Goal: Use online tool/utility: Utilize a website feature to perform a specific function

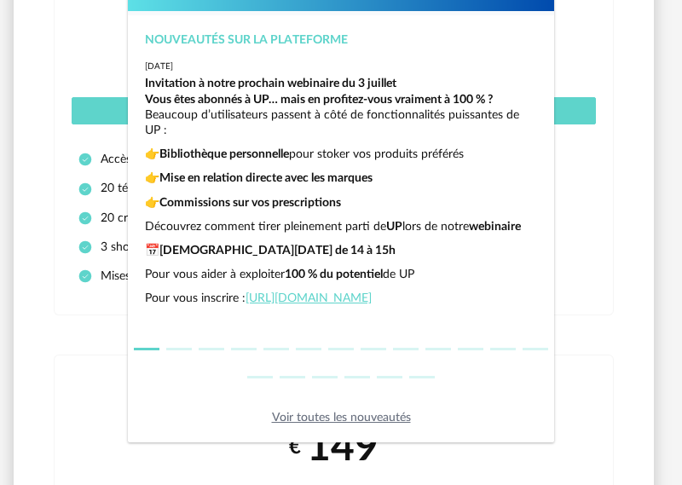
scroll to position [36, 0]
click at [613, 243] on div "Nouveautés sur la plateforme [DATE] Invitation à notre prochain webinaire du [D…" at bounding box center [341, 242] width 682 height 485
click at [328, 418] on link "Voir toutes les nouveautés" at bounding box center [341, 418] width 139 height 12
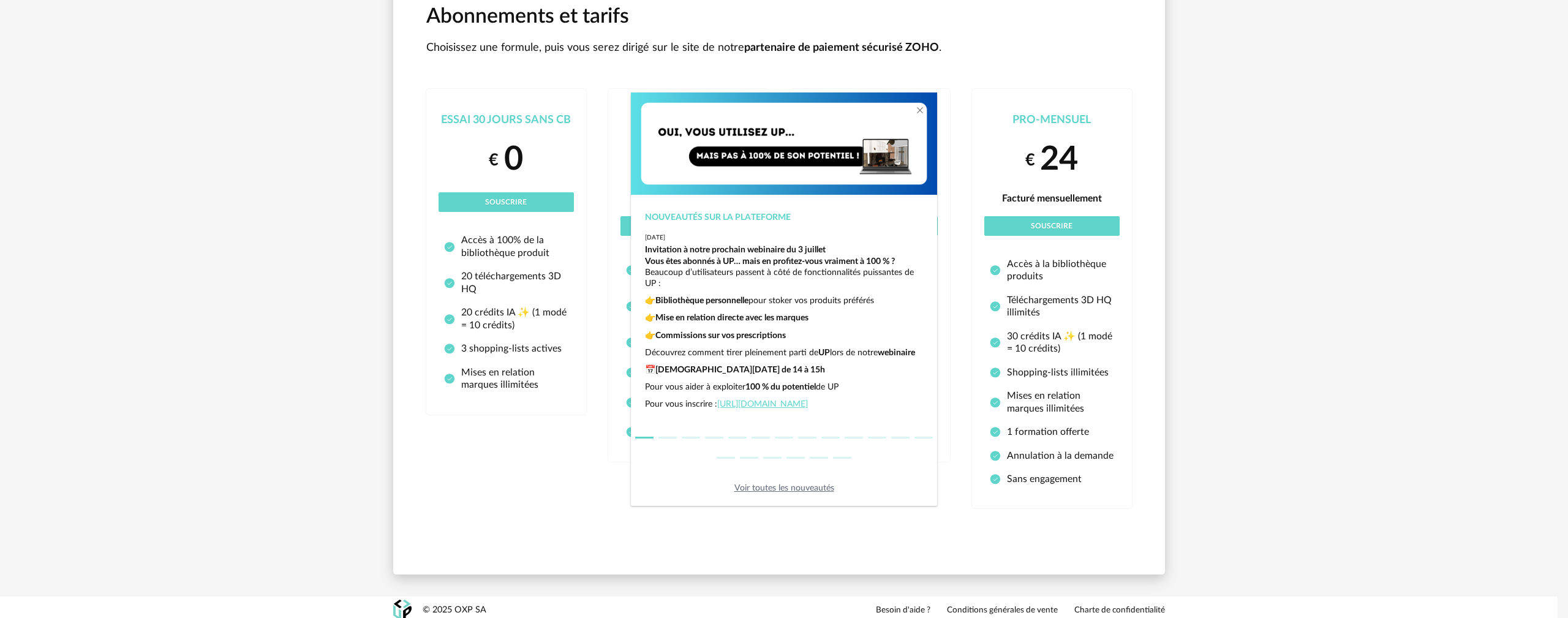
scroll to position [0, 0]
click at [484, 167] on div "Nouveautés sur la plateforme [DATE] Invitation à notre prochain webinaire du [D…" at bounding box center [784, 309] width 1568 height 618
click at [490, 348] on div "Nouveautés sur la plateforme [DATE] Invitation à notre prochain webinaire du [D…" at bounding box center [784, 309] width 1568 height 618
click at [469, 144] on div "Nouveautés sur la plateforme [DATE] Invitation à notre prochain webinaire du [D…" at bounding box center [784, 309] width 1568 height 618
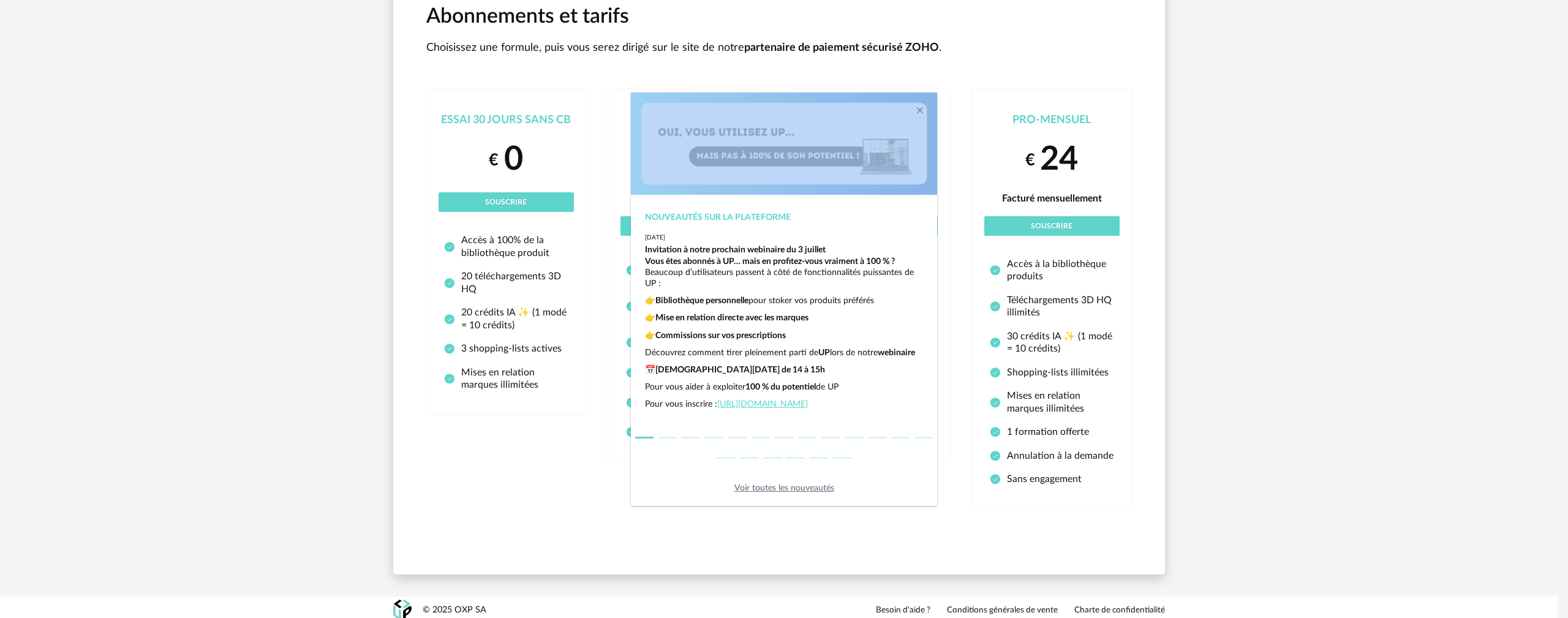
click at [469, 144] on div "Nouveautés sur la plateforme [DATE] Invitation à notre prochain webinaire du [D…" at bounding box center [784, 309] width 1568 height 618
click at [490, 69] on div "Nouveautés sur la plateforme [DATE] Invitation à notre prochain webinaire du [D…" at bounding box center [784, 309] width 1568 height 618
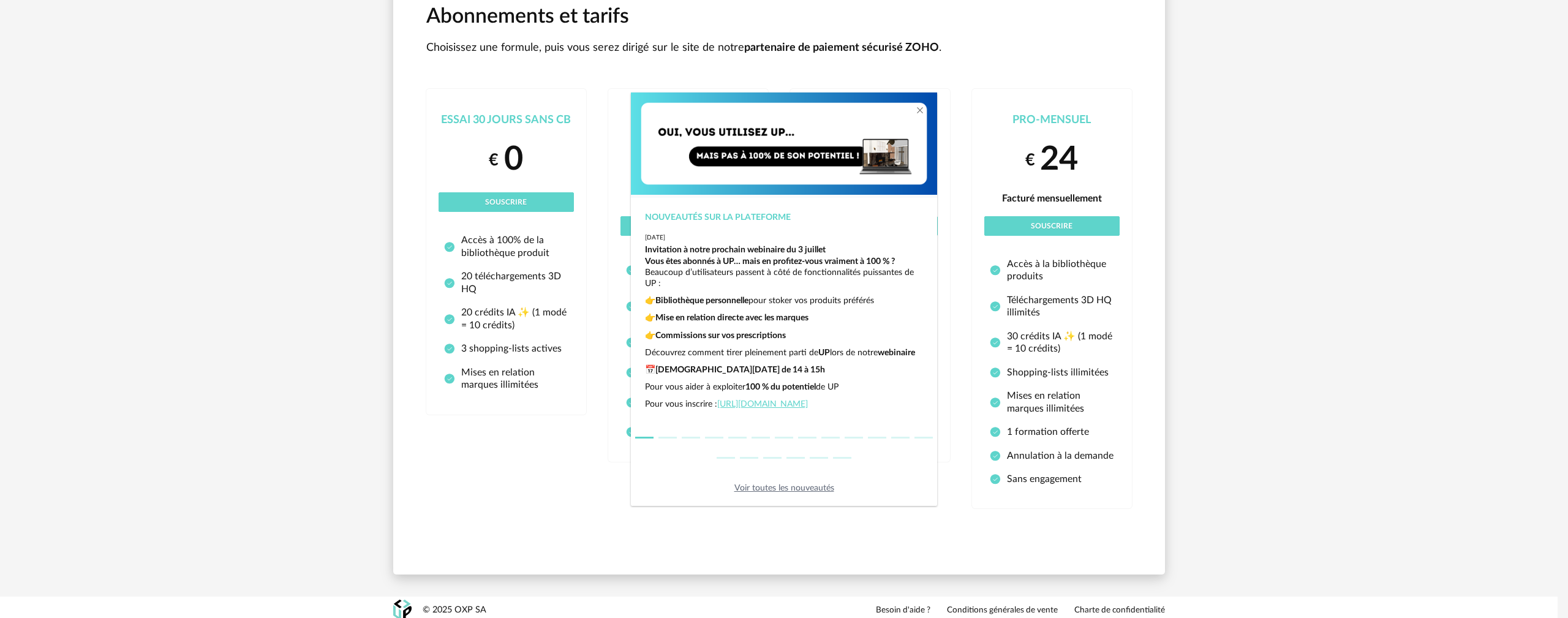
click at [490, 164] on div "Nouveautés sur la plateforme [DATE] Invitation à notre prochain webinaire du [D…" at bounding box center [784, 309] width 1568 height 618
click at [490, 207] on div "Nouveautés sur la plateforme [DATE] Invitation à notre prochain webinaire du [D…" at bounding box center [784, 309] width 1568 height 618
click at [490, 198] on div "Nouveautés sur la plateforme [DATE] Invitation à notre prochain webinaire du [D…" at bounding box center [784, 309] width 1568 height 618
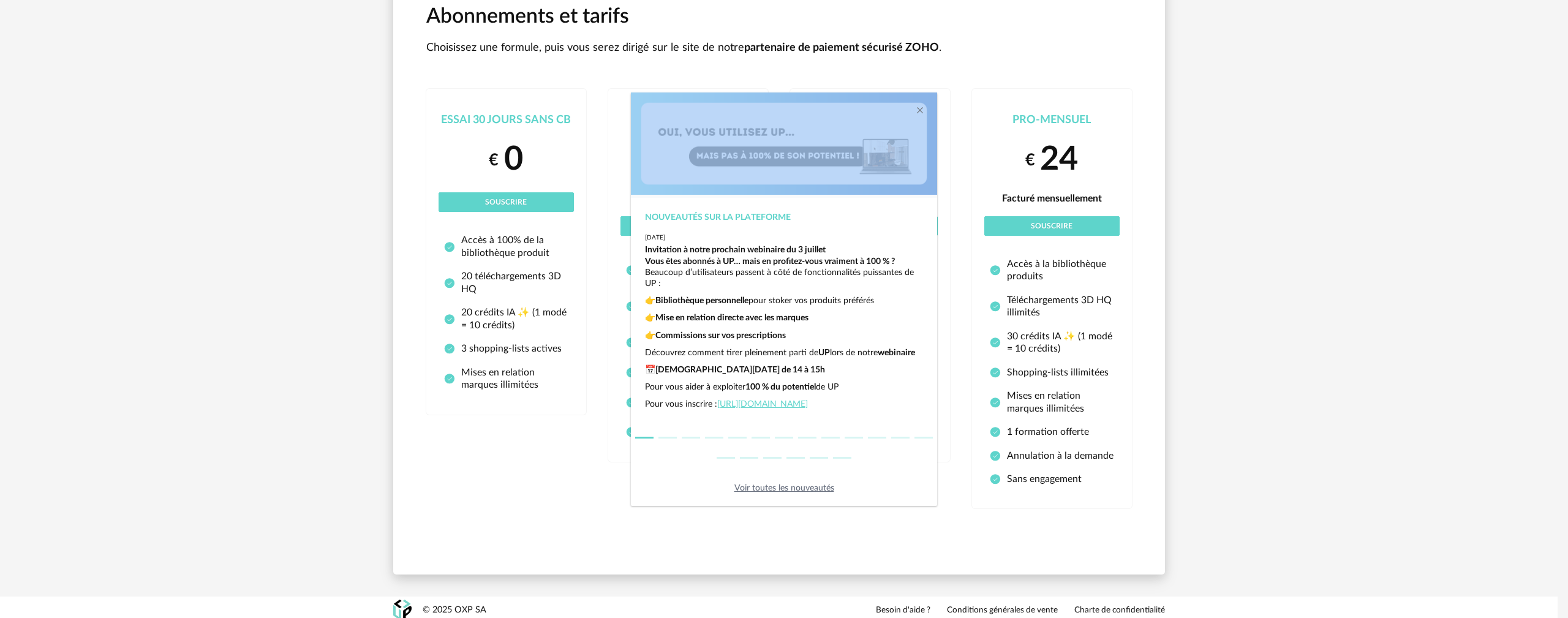
click at [490, 198] on div "Nouveautés sur la plateforme [DATE] Invitation à notre prochain webinaire du [D…" at bounding box center [784, 309] width 1568 height 618
click at [490, 28] on div "Nouveautés sur la plateforme [DATE] Invitation à notre prochain webinaire du [D…" at bounding box center [784, 309] width 1568 height 618
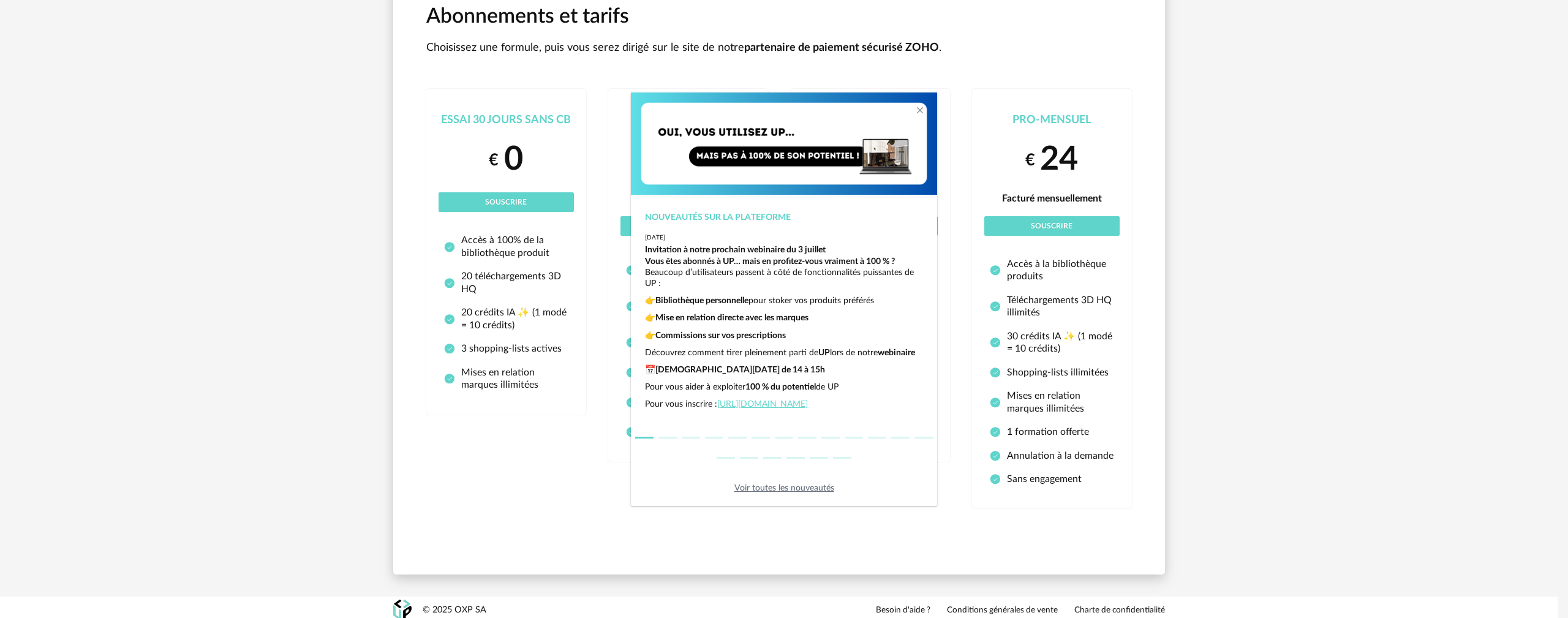
click at [441, 329] on div "Nouveautés sur la plateforme [DATE] Invitation à notre prochain webinaire du [D…" at bounding box center [784, 309] width 1568 height 618
click at [465, 314] on div "Nouveautés sur la plateforme [DATE] Invitation à notre prochain webinaire du [D…" at bounding box center [784, 309] width 1568 height 618
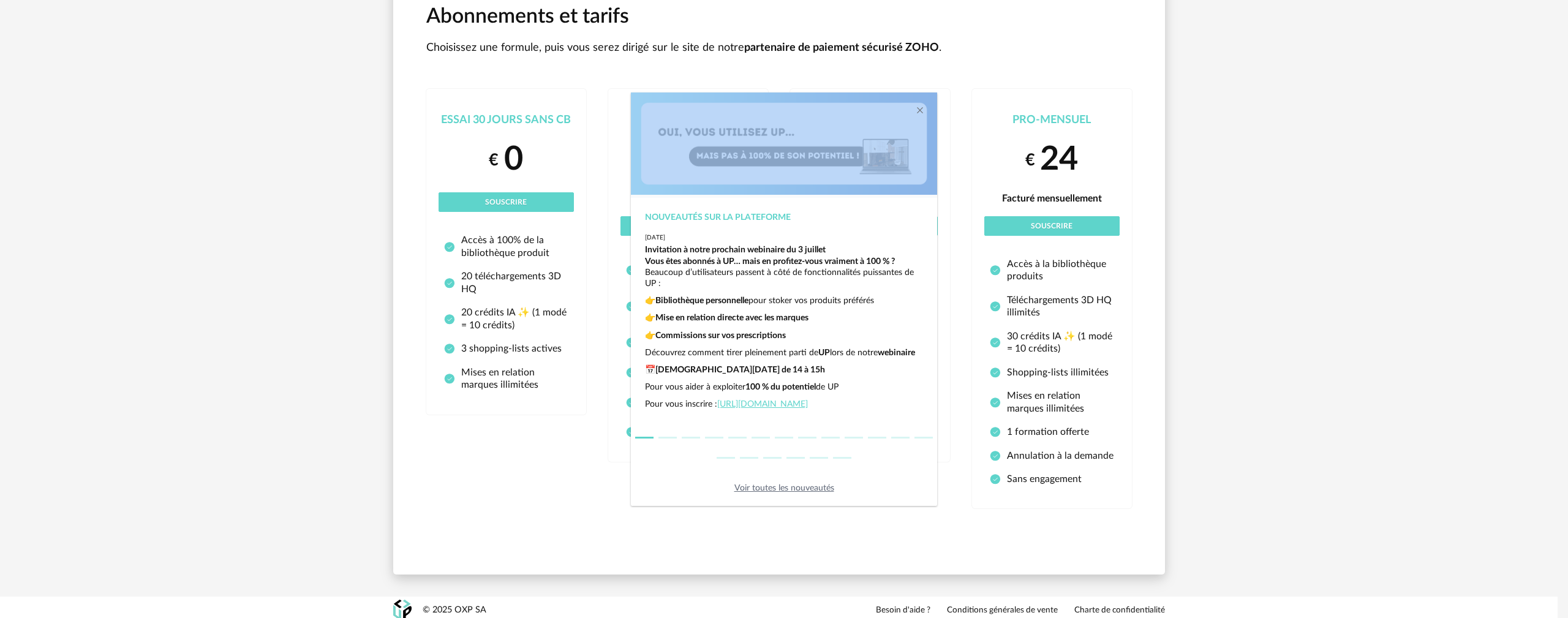
click at [465, 314] on div "Nouveautés sur la plateforme [DATE] Invitation à notre prochain webinaire du [D…" at bounding box center [784, 309] width 1568 height 618
click at [475, 178] on div "Nouveautés sur la plateforme [DATE] Invitation à notre prochain webinaire du [D…" at bounding box center [784, 309] width 1568 height 618
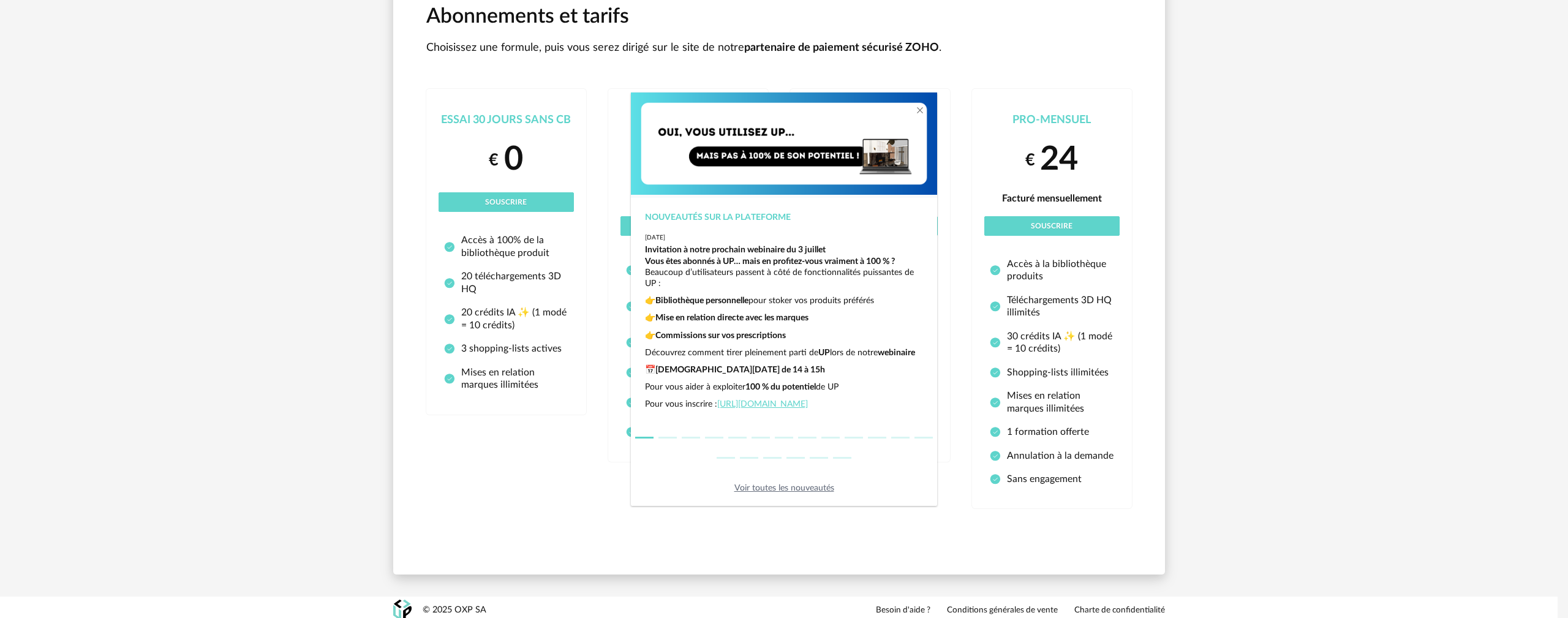
click at [475, 178] on div "Nouveautés sur la plateforme [DATE] Invitation à notre prochain webinaire du [D…" at bounding box center [784, 309] width 1568 height 618
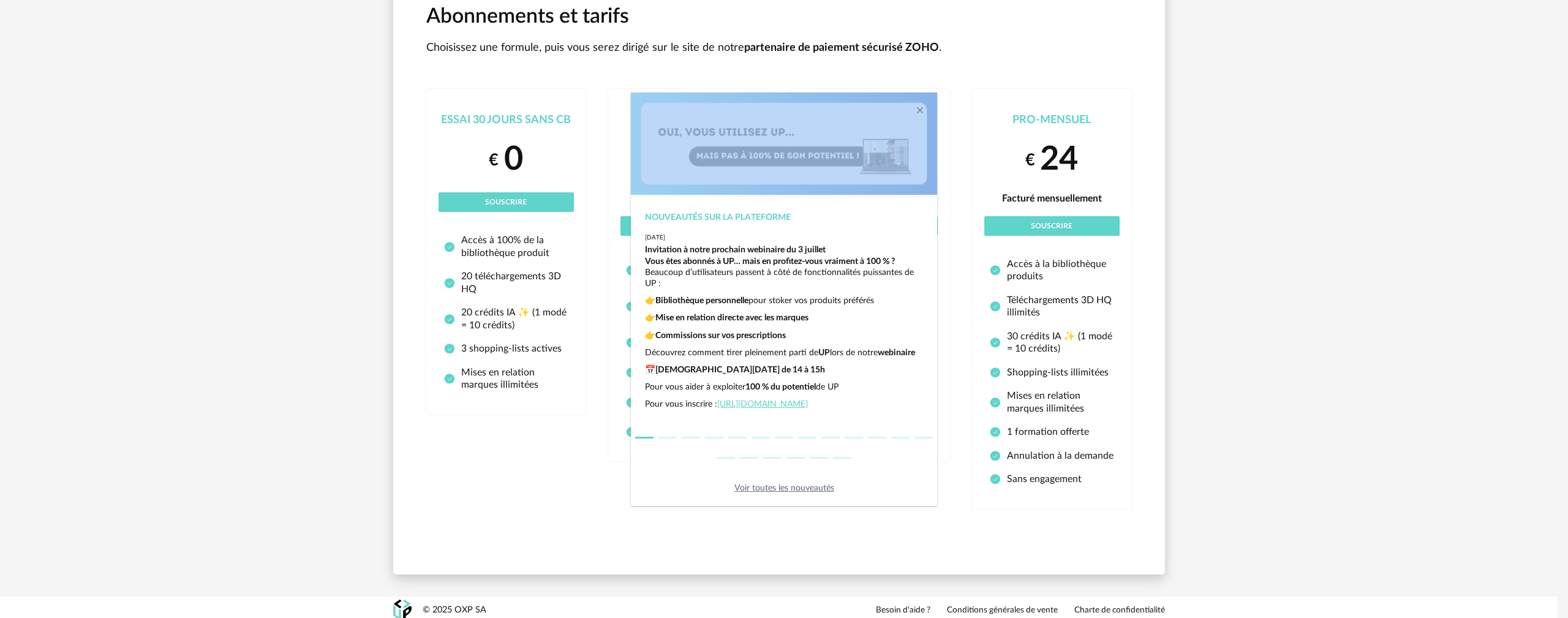
click at [490, 200] on div "Nouveautés sur la plateforme [DATE] Invitation à notre prochain webinaire du [D…" at bounding box center [784, 309] width 1568 height 618
click at [490, 121] on img "dialog" at bounding box center [784, 144] width 306 height 102
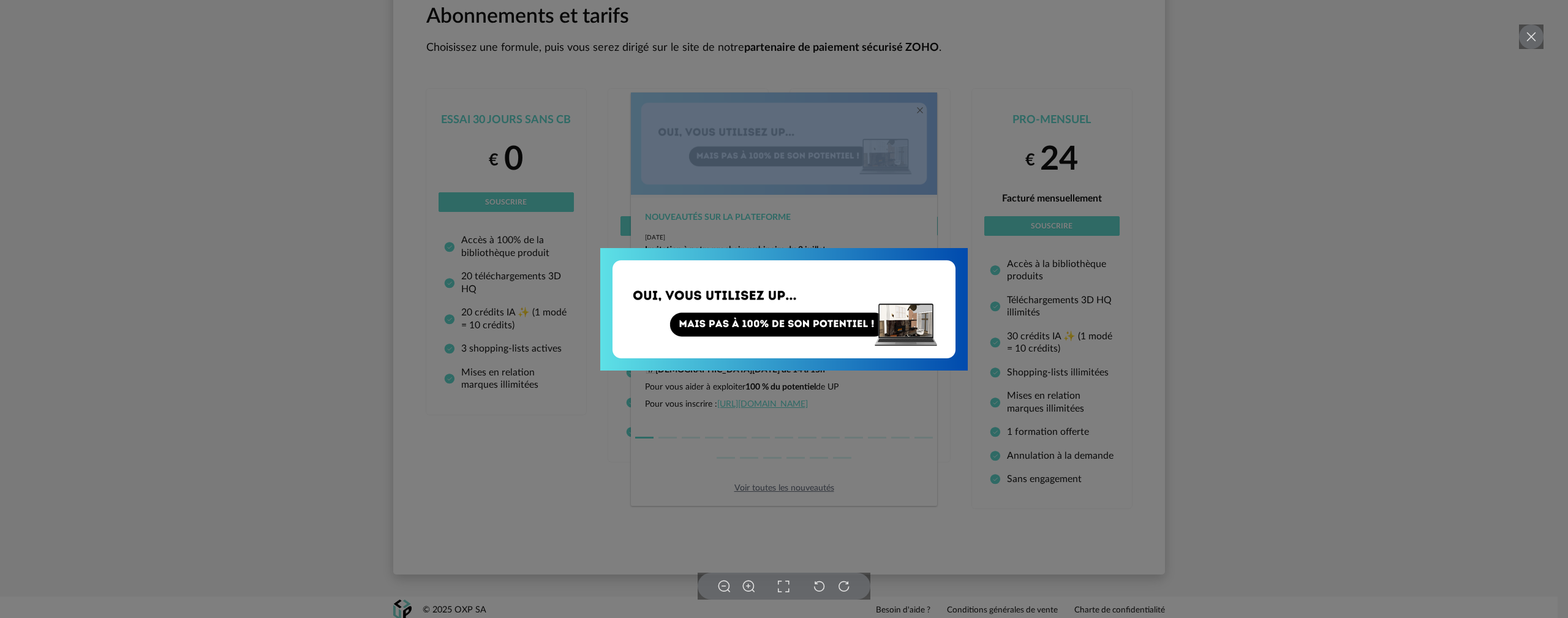
click at [490, 36] on icon at bounding box center [1531, 37] width 14 height 14
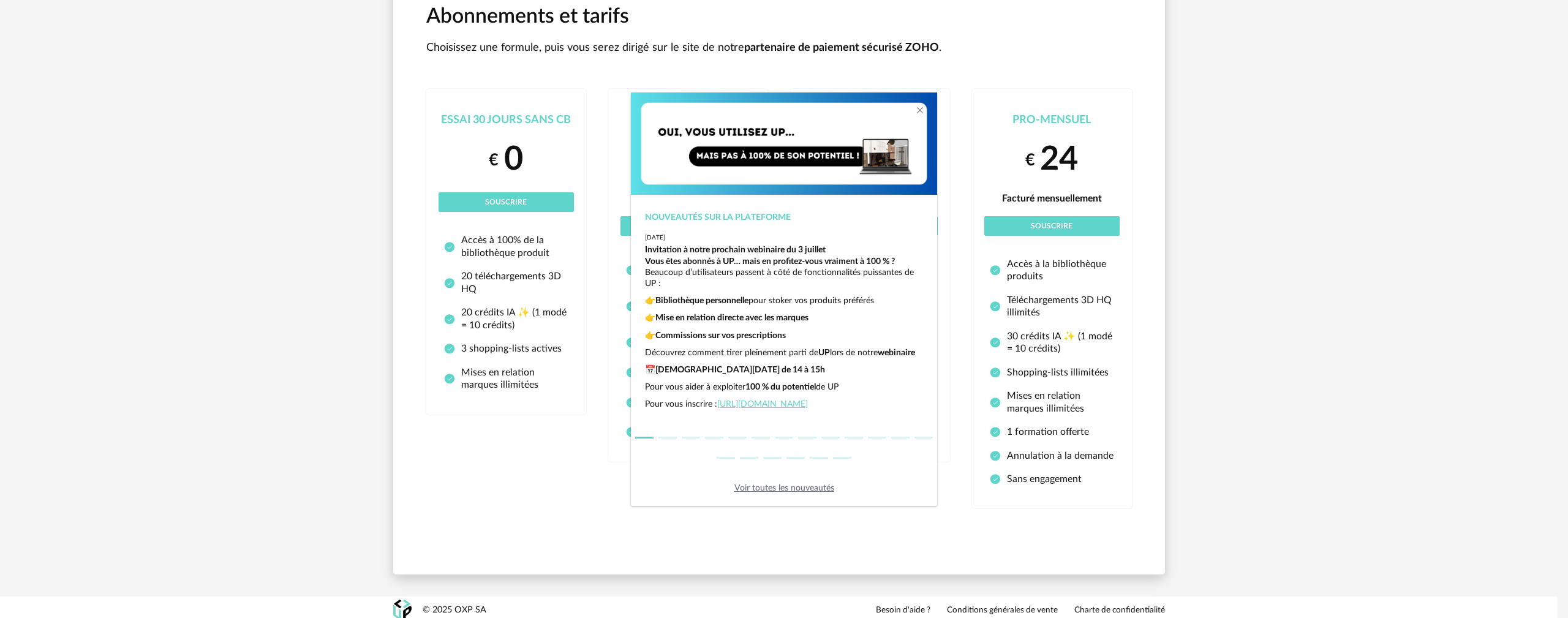
click at [490, 120] on div "Nouveautés sur la plateforme [DATE] Invitation à notre prochain webinaire du [D…" at bounding box center [784, 309] width 1568 height 618
click at [490, 121] on div "Nouveautés sur la plateforme [DATE] Invitation à notre prochain webinaire du [D…" at bounding box center [784, 309] width 1568 height 618
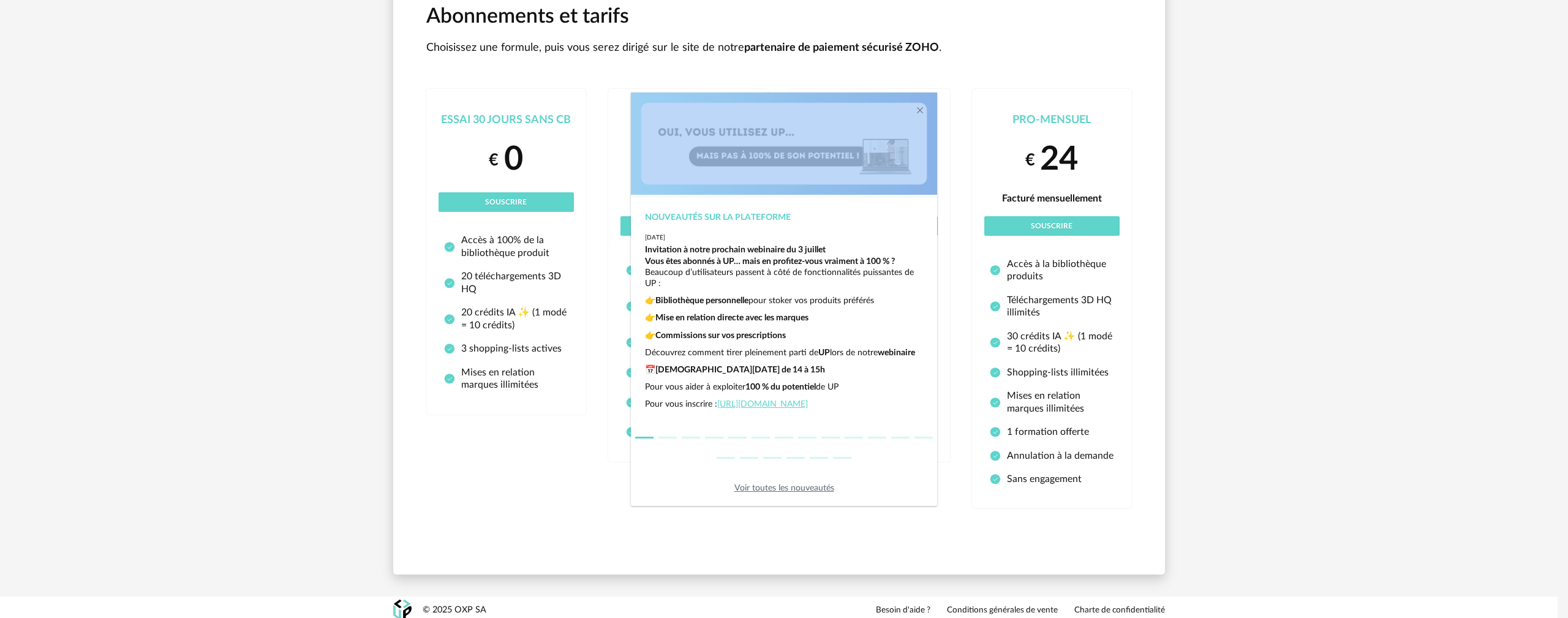
click at [490, 120] on div "Nouveautés sur la plateforme [DATE] Invitation à notre prochain webinaire du [D…" at bounding box center [784, 309] width 1568 height 618
click at [490, 119] on div "Nouveautés sur la plateforme [DATE] Invitation à notre prochain webinaire du [D…" at bounding box center [784, 309] width 1568 height 618
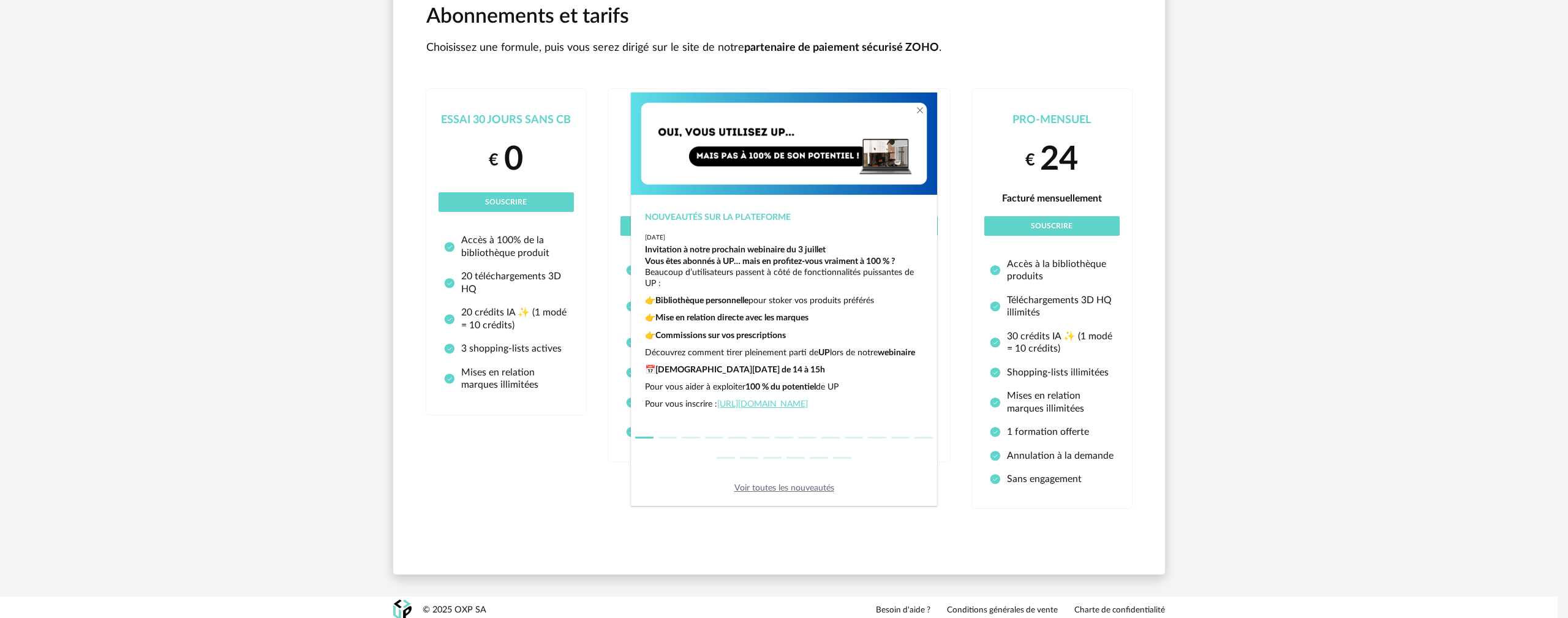
click at [490, 117] on div "Nouveautés sur la plateforme [DATE] Invitation à notre prochain webinaire du [D…" at bounding box center [784, 309] width 1568 height 618
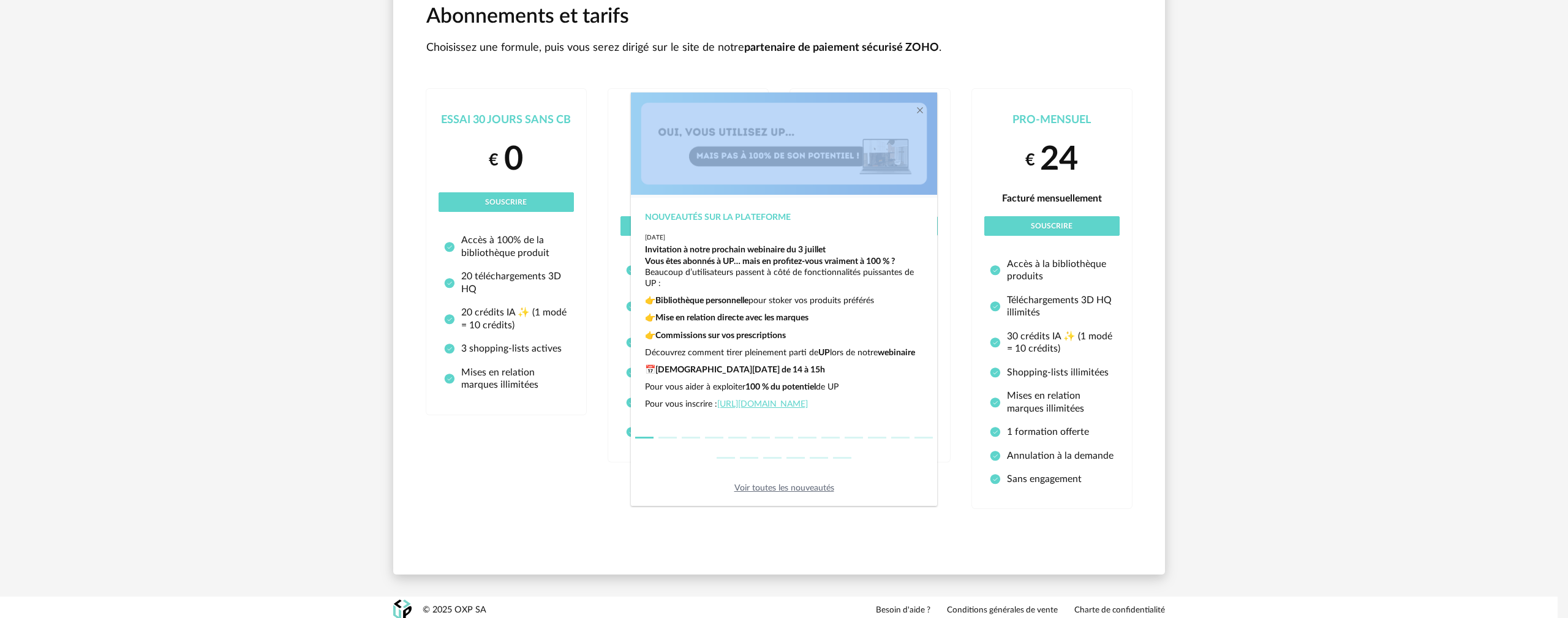
click at [490, 117] on div "Nouveautés sur la plateforme [DATE] Invitation à notre prochain webinaire du [D…" at bounding box center [784, 309] width 1568 height 618
click at [490, 77] on div "Nouveautés sur la plateforme [DATE] Invitation à notre prochain webinaire du [D…" at bounding box center [784, 309] width 1568 height 618
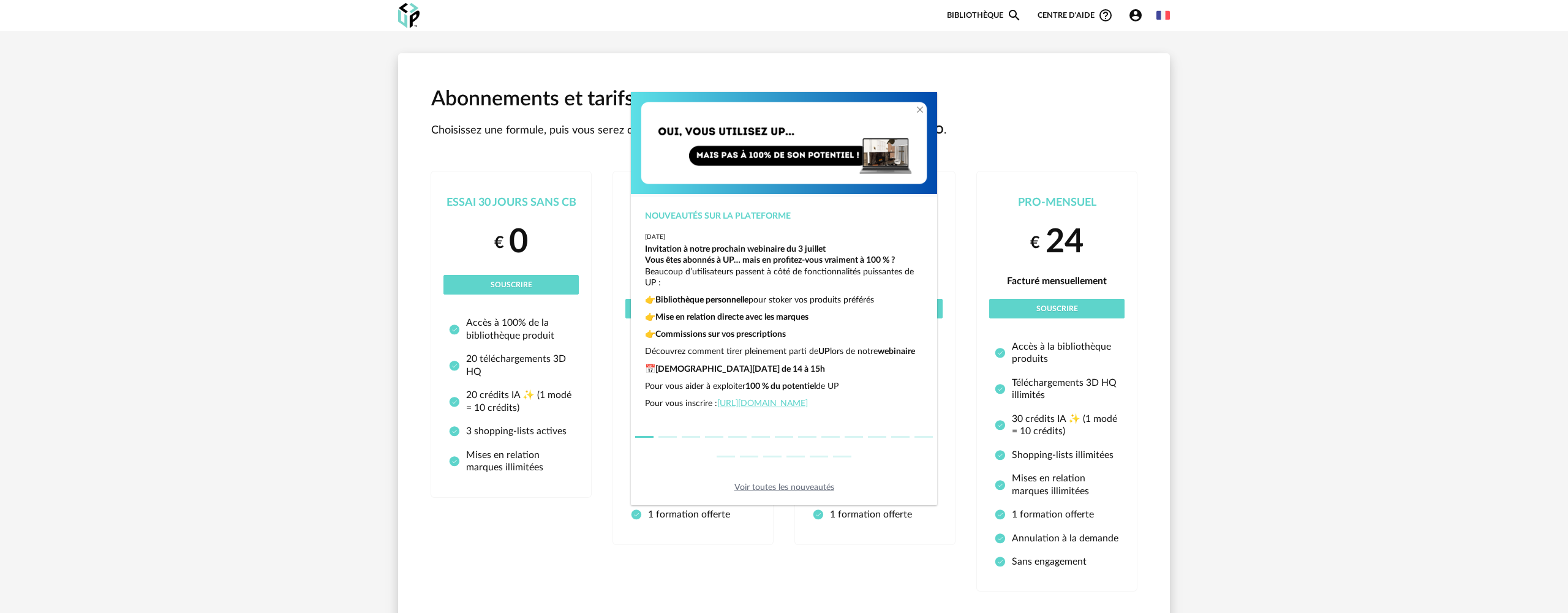
click at [503, 227] on div "Nouveautés sur la plateforme [DATE] Invitation à notre prochain webinaire du [D…" at bounding box center [784, 306] width 1568 height 613
click at [515, 243] on div "Nouveautés sur la plateforme [DATE] Invitation à notre prochain webinaire du [D…" at bounding box center [784, 306] width 1568 height 613
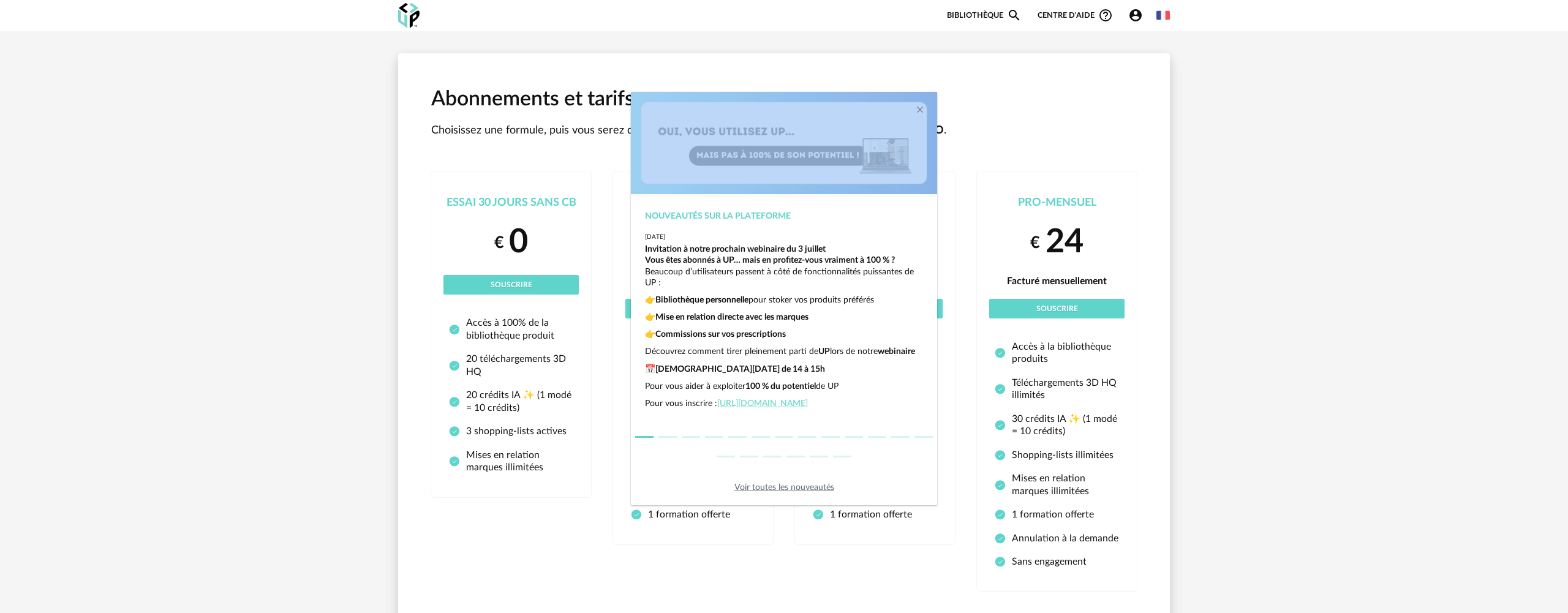
click at [515, 243] on div "Nouveautés sur la plateforme [DATE] Invitation à notre prochain webinaire du [D…" at bounding box center [784, 306] width 1568 height 613
click at [506, 197] on div "Nouveautés sur la plateforme [DATE] Invitation à notre prochain webinaire du [D…" at bounding box center [784, 306] width 1568 height 613
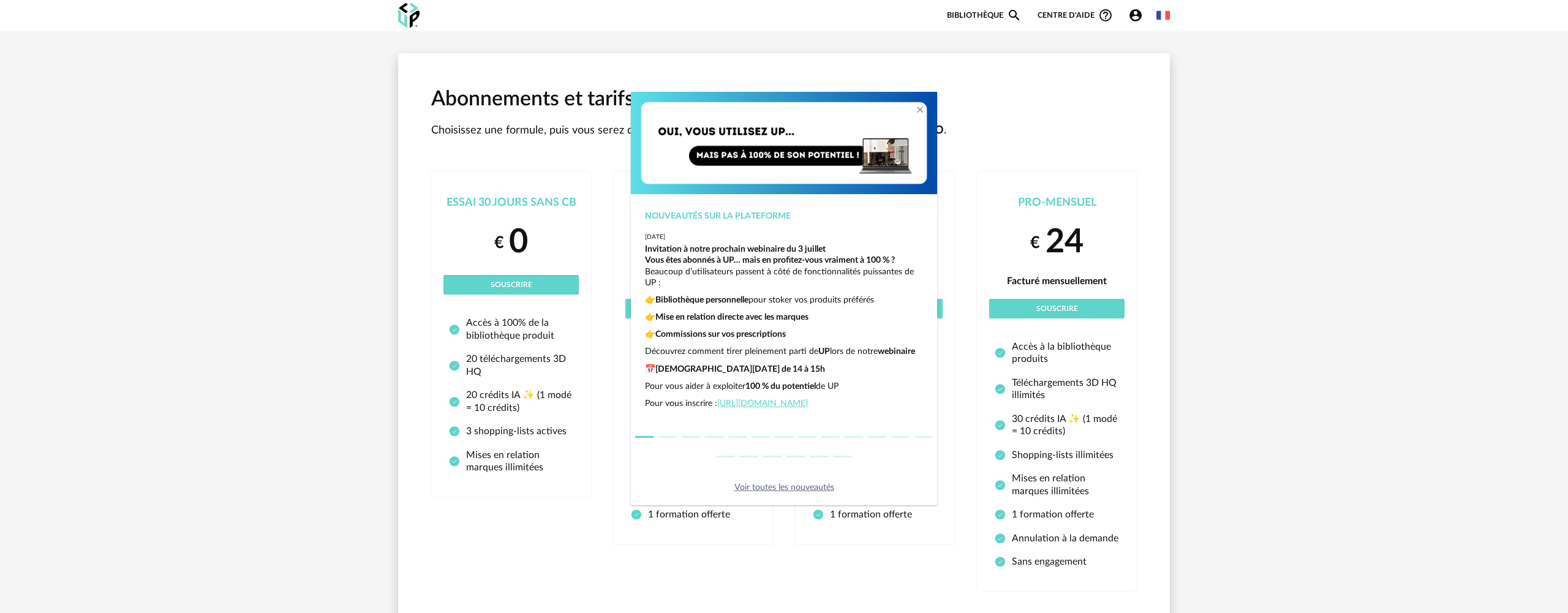
click at [747, 487] on link "Voir toutes les nouveautés" at bounding box center [784, 487] width 100 height 9
click at [518, 431] on div "Nouveautés sur la plateforme [DATE] Invitation à notre prochain webinaire du [D…" at bounding box center [784, 306] width 1568 height 613
click at [518, 431] on div "Nouveautés sur la plateforme [DATE] Invitation à notre prochain webinaire du [D…" at bounding box center [784, 306] width 1568 height 613
drag, startPoint x: 989, startPoint y: 17, endPoint x: 1004, endPoint y: 17, distance: 15.0
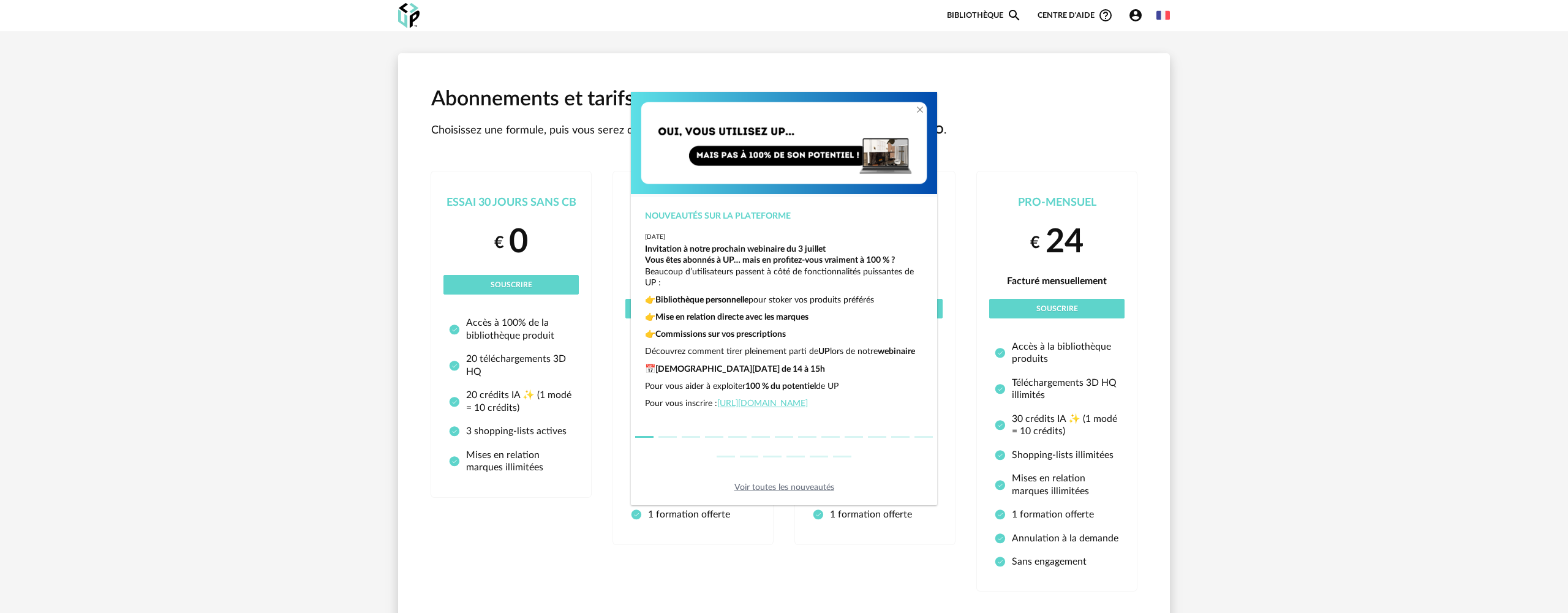
click at [991, 17] on div "Nouveautés sur la plateforme [DATE] Invitation à notre prochain webinaire du [D…" at bounding box center [784, 306] width 1568 height 613
click at [1015, 14] on div "Nouveautés sur la plateforme [DATE] Invitation à notre prochain webinaire du [D…" at bounding box center [784, 306] width 1568 height 613
click at [465, 155] on div "Nouveautés sur la plateforme [DATE] Invitation à notre prochain webinaire du [D…" at bounding box center [784, 306] width 1568 height 613
click at [498, 133] on div "Nouveautés sur la plateforme [DATE] Invitation à notre prochain webinaire du [D…" at bounding box center [784, 306] width 1568 height 613
click at [1014, 14] on div "Nouveautés sur la plateforme [DATE] Invitation à notre prochain webinaire du [D…" at bounding box center [784, 306] width 1568 height 613
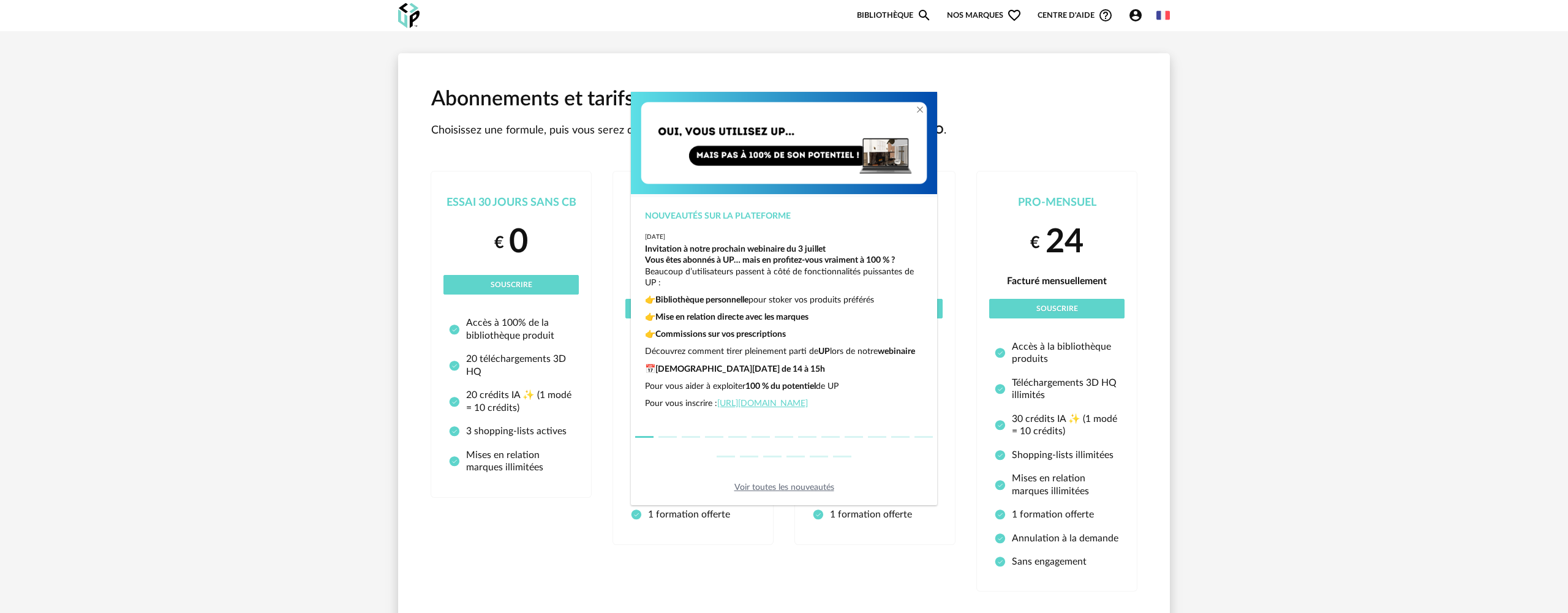
click at [459, 126] on div "Nouveautés sur la plateforme [DATE] Invitation à notre prochain webinaire du [D…" at bounding box center [784, 306] width 1568 height 613
click at [500, 229] on div "Nouveautés sur la plateforme [DATE] Invitation à notre prochain webinaire du [D…" at bounding box center [784, 306] width 1568 height 613
click at [491, 197] on div "Nouveautés sur la plateforme [DATE] Invitation à notre prochain webinaire du [D…" at bounding box center [784, 306] width 1568 height 613
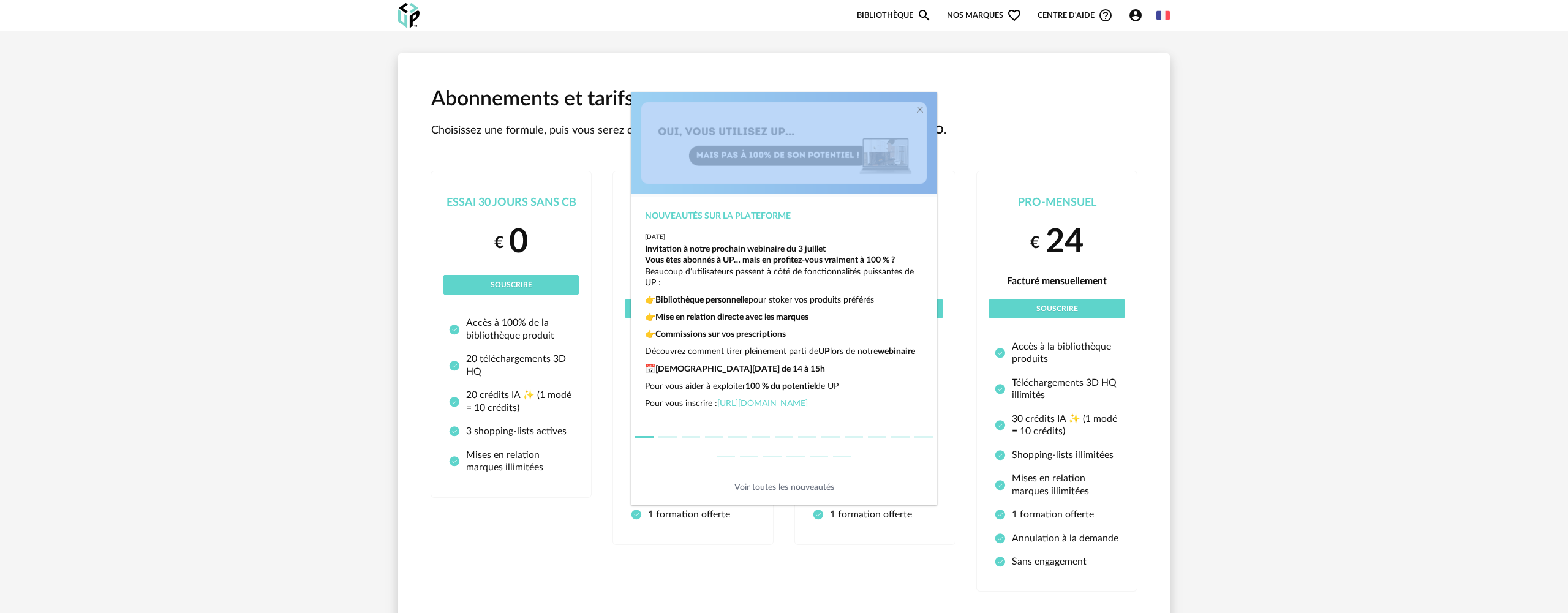
click at [491, 197] on div "Nouveautés sur la plateforme [DATE] Invitation à notre prochain webinaire du [D…" at bounding box center [784, 306] width 1568 height 613
click at [490, 197] on div "Nouveautés sur la plateforme [DATE] Invitation à notre prochain webinaire du [D…" at bounding box center [784, 306] width 1568 height 613
click at [490, 197] on div "Nouveautés sur la plateforme [DATE] Invitation à notre prochain webinaire du [D…" at bounding box center [784, 306] width 1568 height 613
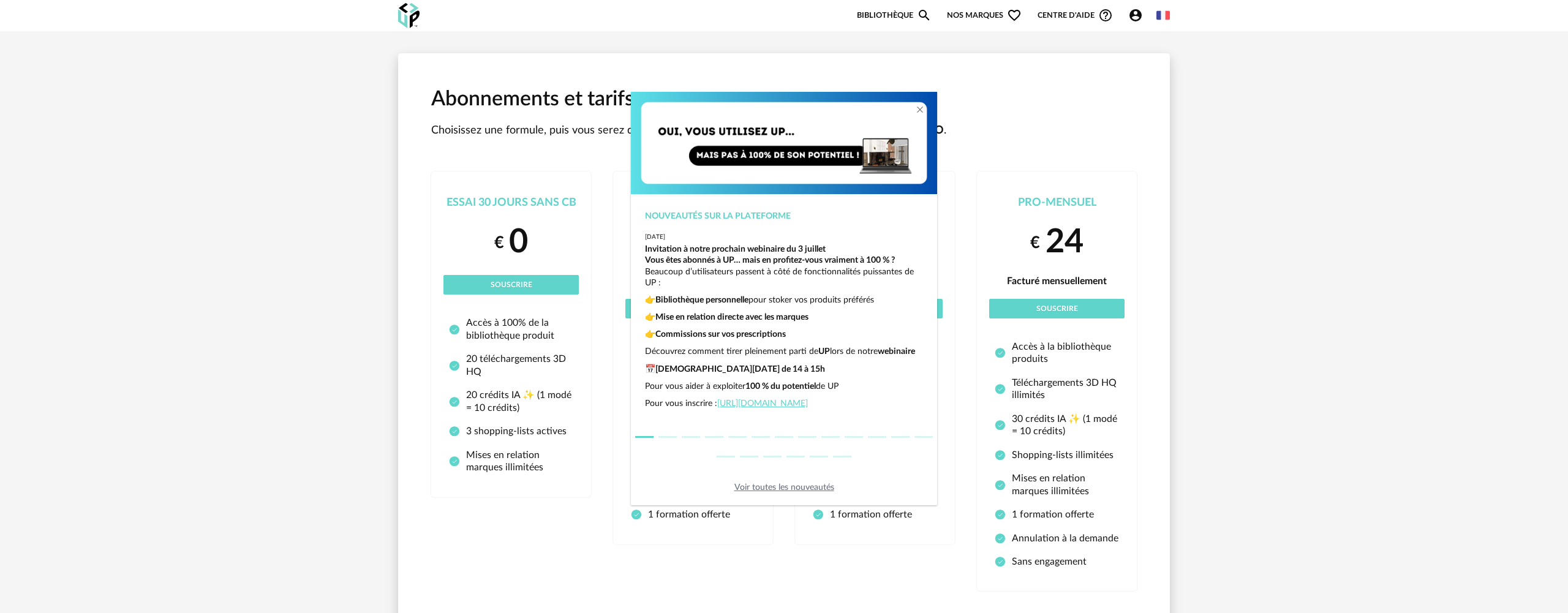
click at [490, 196] on div "Nouveautés sur la plateforme [DATE] Invitation à notre prochain webinaire du [D…" at bounding box center [784, 306] width 1568 height 613
click at [502, 284] on div "Nouveautés sur la plateforme [DATE] Invitation à notre prochain webinaire du [D…" at bounding box center [784, 306] width 1568 height 613
click at [501, 281] on div "Nouveautés sur la plateforme [DATE] Invitation à notre prochain webinaire du [D…" at bounding box center [784, 306] width 1568 height 613
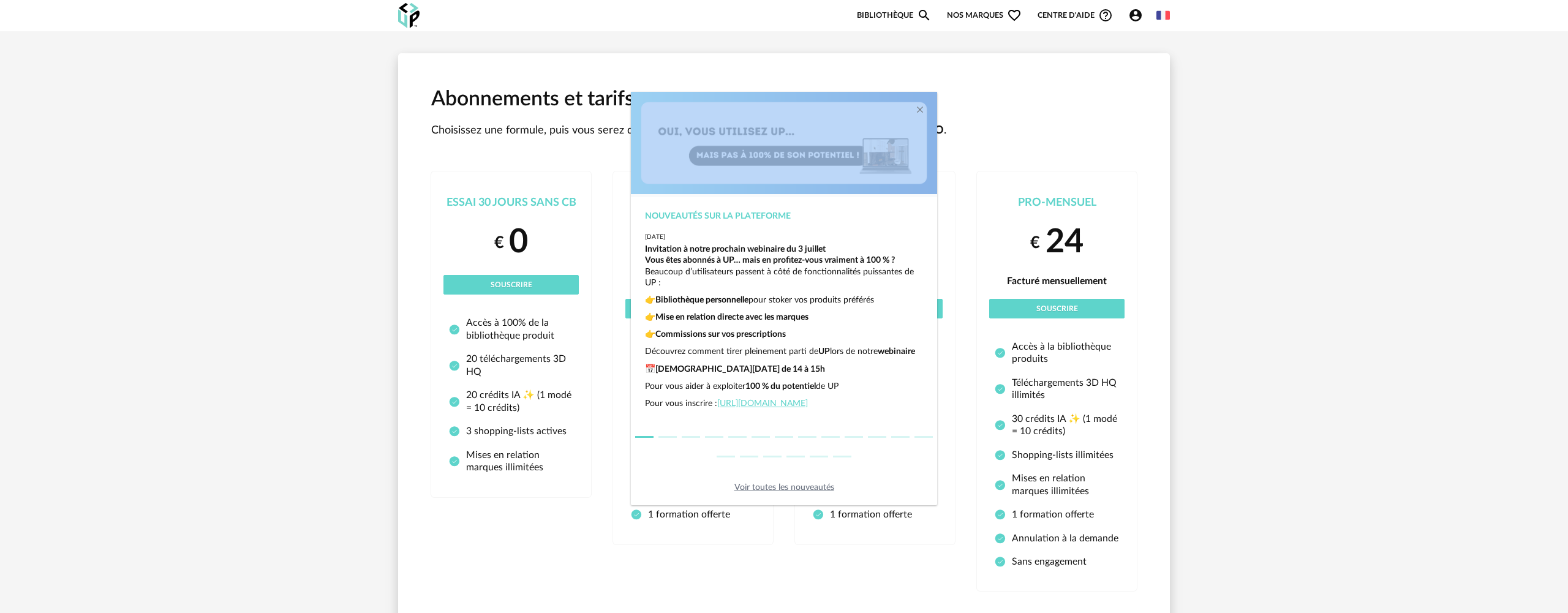
click at [500, 280] on div "Nouveautés sur la plateforme [DATE] Invitation à notre prochain webinaire du [D…" at bounding box center [784, 306] width 1568 height 613
click at [491, 223] on div "Nouveautés sur la plateforme [DATE] Invitation à notre prochain webinaire du [D…" at bounding box center [784, 306] width 1568 height 613
click at [490, 222] on div "Nouveautés sur la plateforme [DATE] Invitation à notre prochain webinaire du [D…" at bounding box center [784, 306] width 1568 height 613
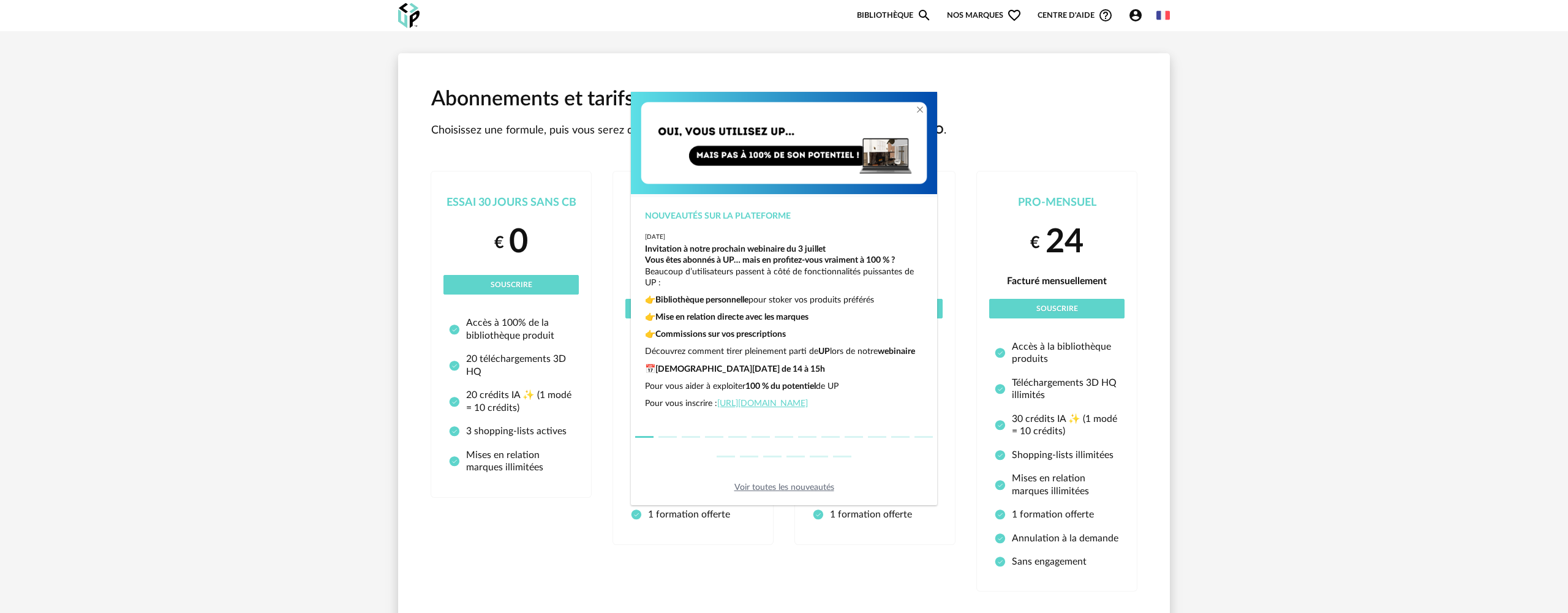
drag, startPoint x: 941, startPoint y: 310, endPoint x: 935, endPoint y: 319, distance: 10.8
click at [935, 318] on div "Nouveautés sur la plateforme [DATE] Invitation à notre prochain webinaire du [D…" at bounding box center [784, 306] width 1568 height 613
click at [555, 128] on div "Nouveautés sur la plateforme [DATE] Invitation à notre prochain webinaire du [D…" at bounding box center [784, 306] width 1568 height 613
click at [535, 169] on div "Nouveautés sur la plateforme [DATE] Invitation à notre prochain webinaire du [D…" at bounding box center [784, 306] width 1568 height 613
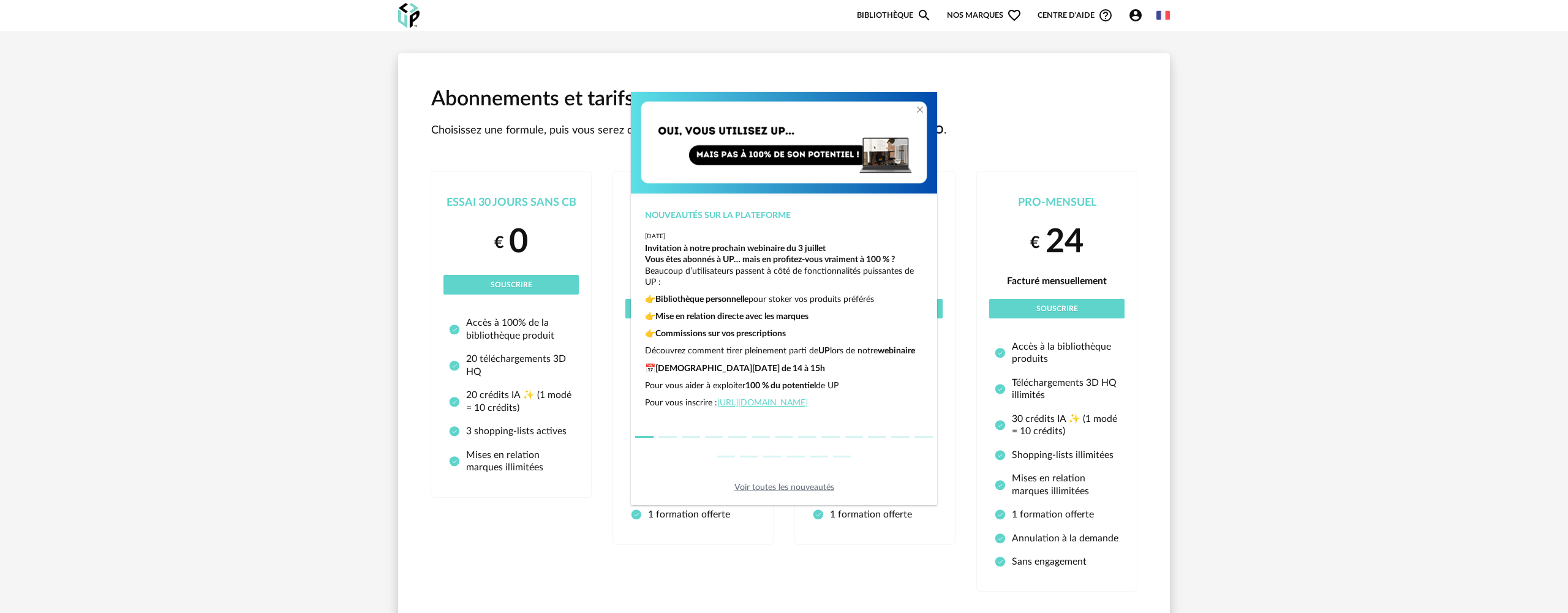
click at [536, 168] on div "Nouveautés sur la plateforme [DATE] Invitation à notre prochain webinaire du [D…" at bounding box center [784, 306] width 1568 height 613
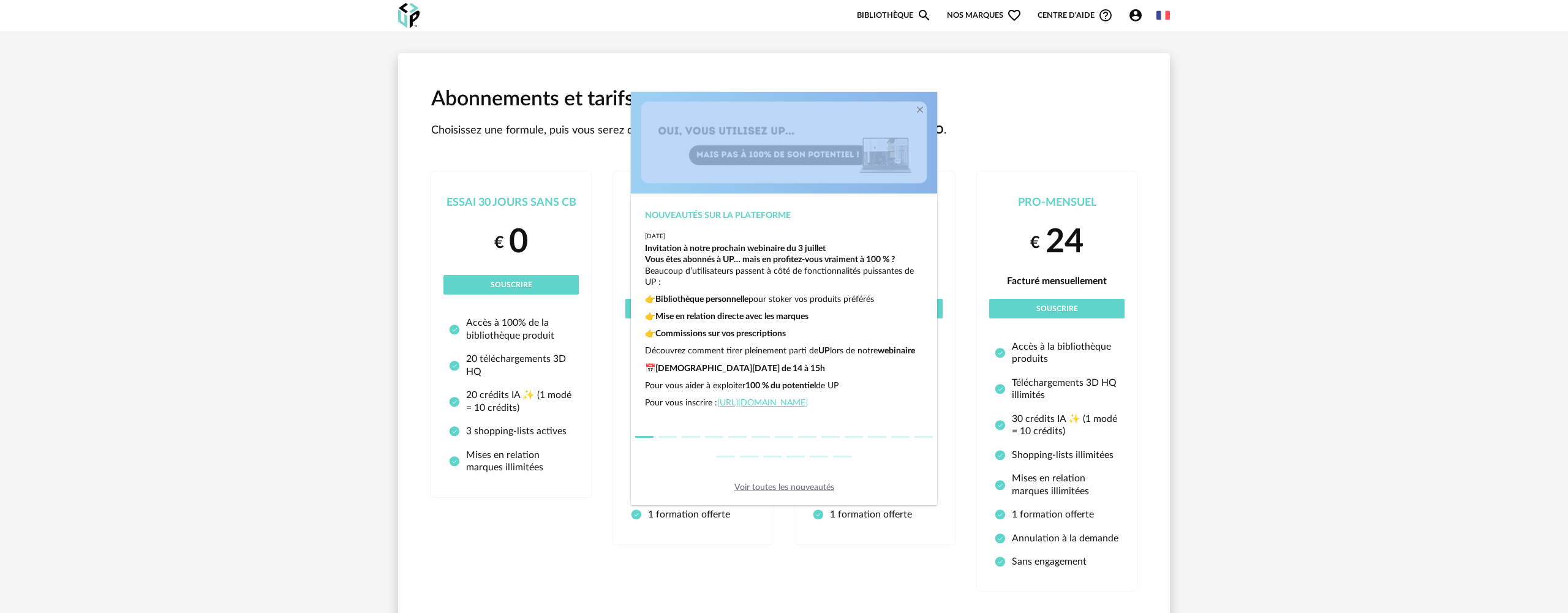
click at [536, 168] on div "Nouveautés sur la plateforme [DATE] Invitation à notre prochain webinaire du [D…" at bounding box center [784, 306] width 1568 height 613
click at [565, 156] on div "Nouveautés sur la plateforme [DATE] Invitation à notre prochain webinaire du [D…" at bounding box center [784, 306] width 1568 height 613
click at [922, 110] on icon "Close" at bounding box center [920, 110] width 10 height 10
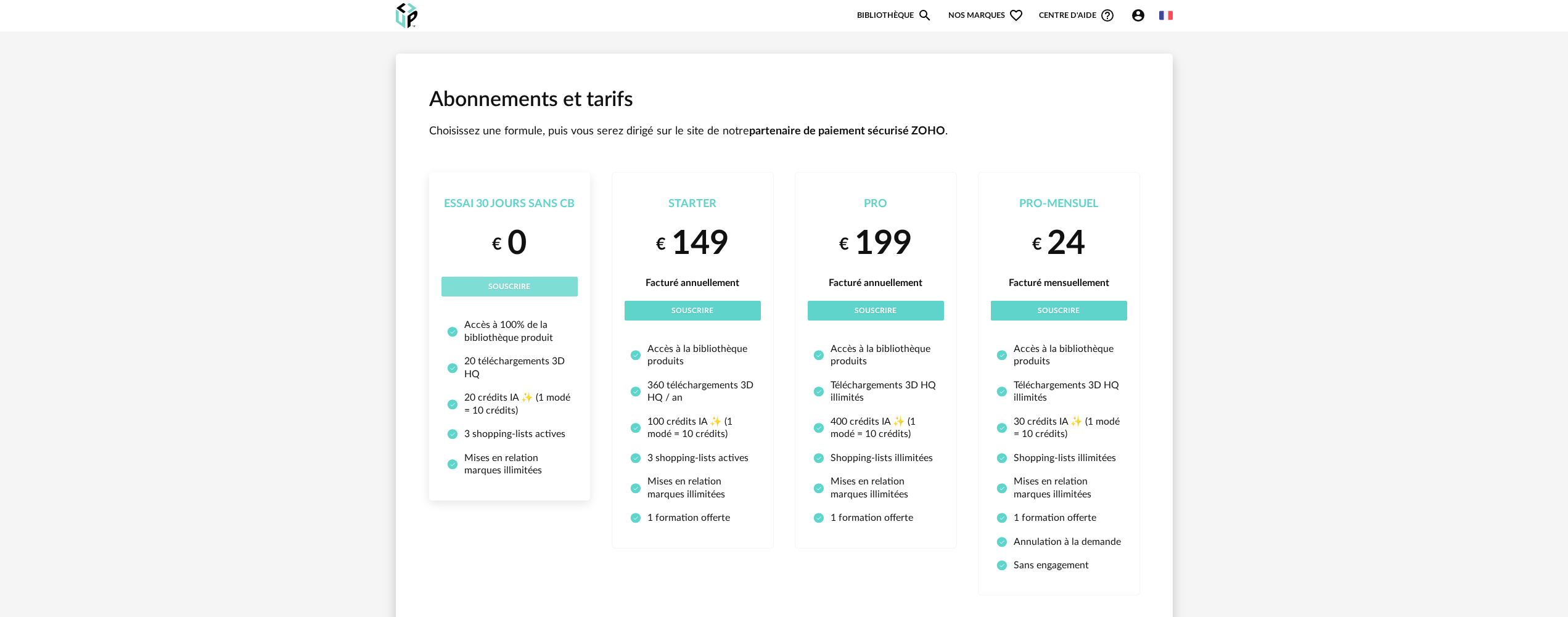
click at [515, 277] on button "Souscrire" at bounding box center [510, 286] width 137 height 20
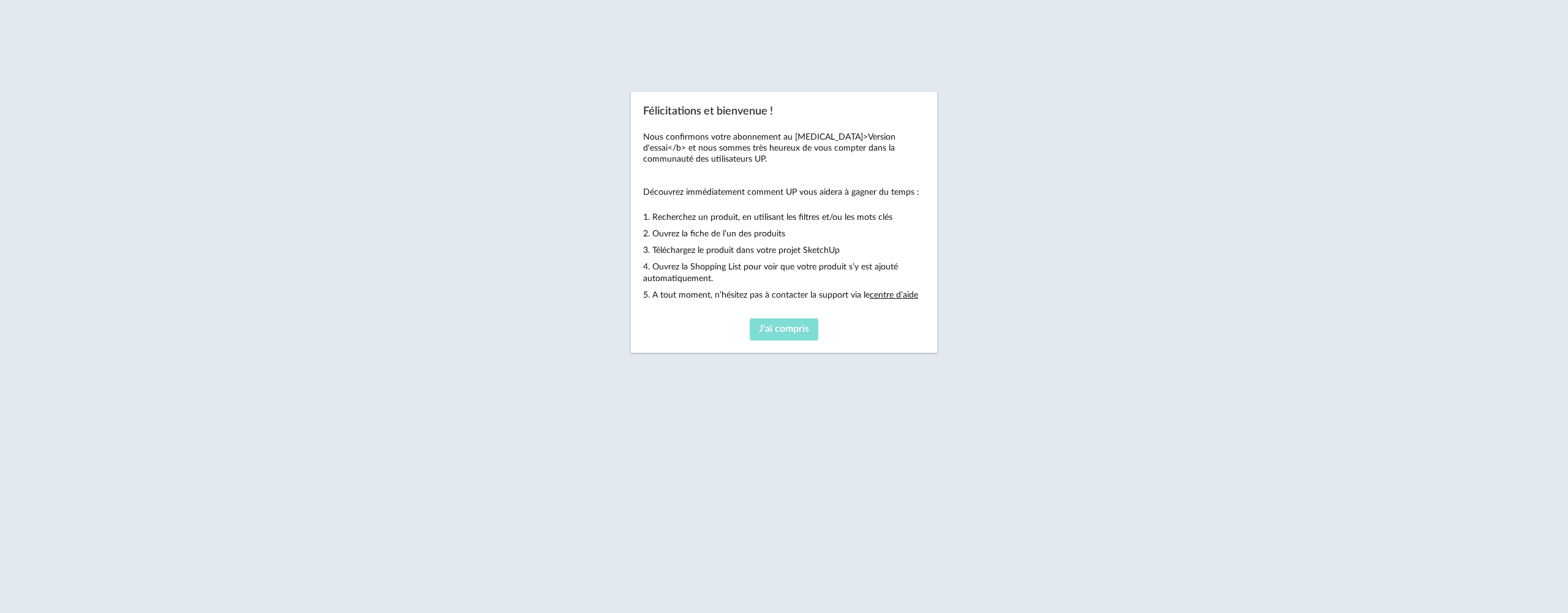
click at [790, 330] on span "J'ai compris" at bounding box center [784, 329] width 50 height 10
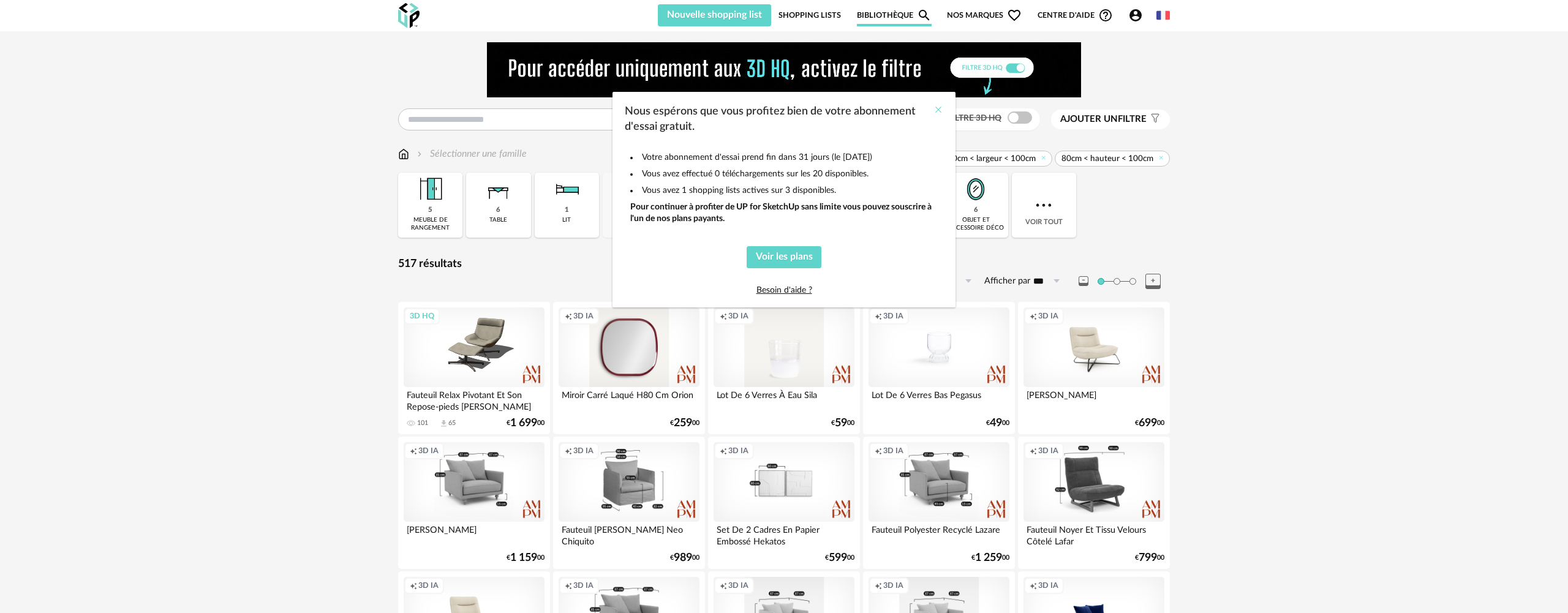
click at [942, 111] on icon "Close" at bounding box center [938, 110] width 10 height 10
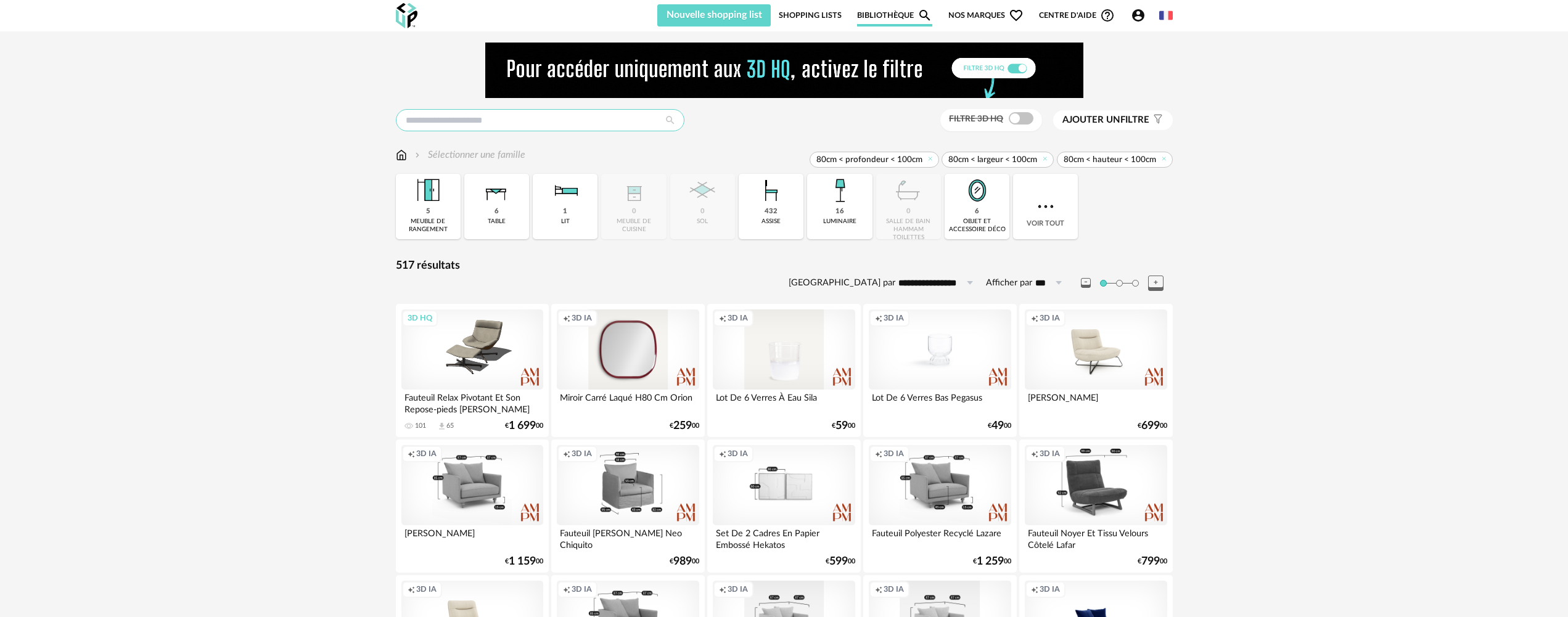
click at [498, 119] on input "text" at bounding box center [540, 120] width 288 height 22
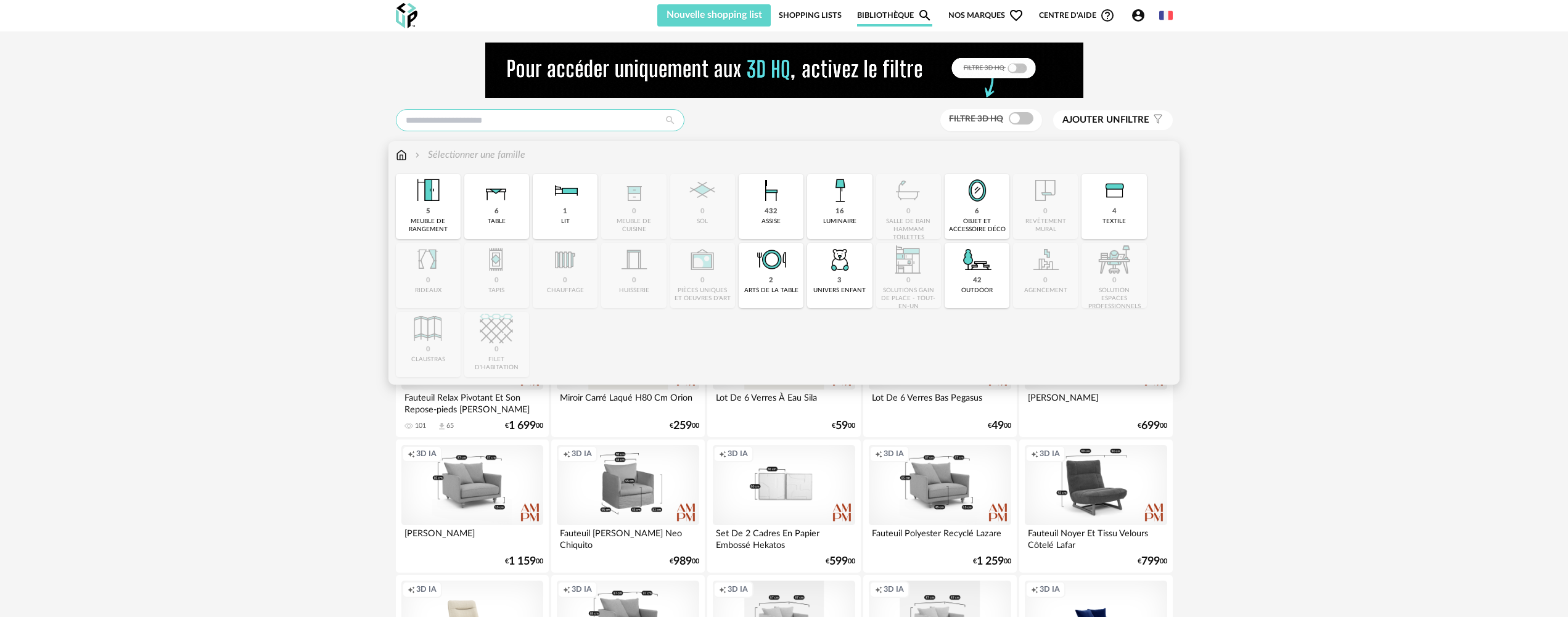
click at [507, 119] on input "text" at bounding box center [540, 120] width 288 height 22
paste input "**********"
type input "**********"
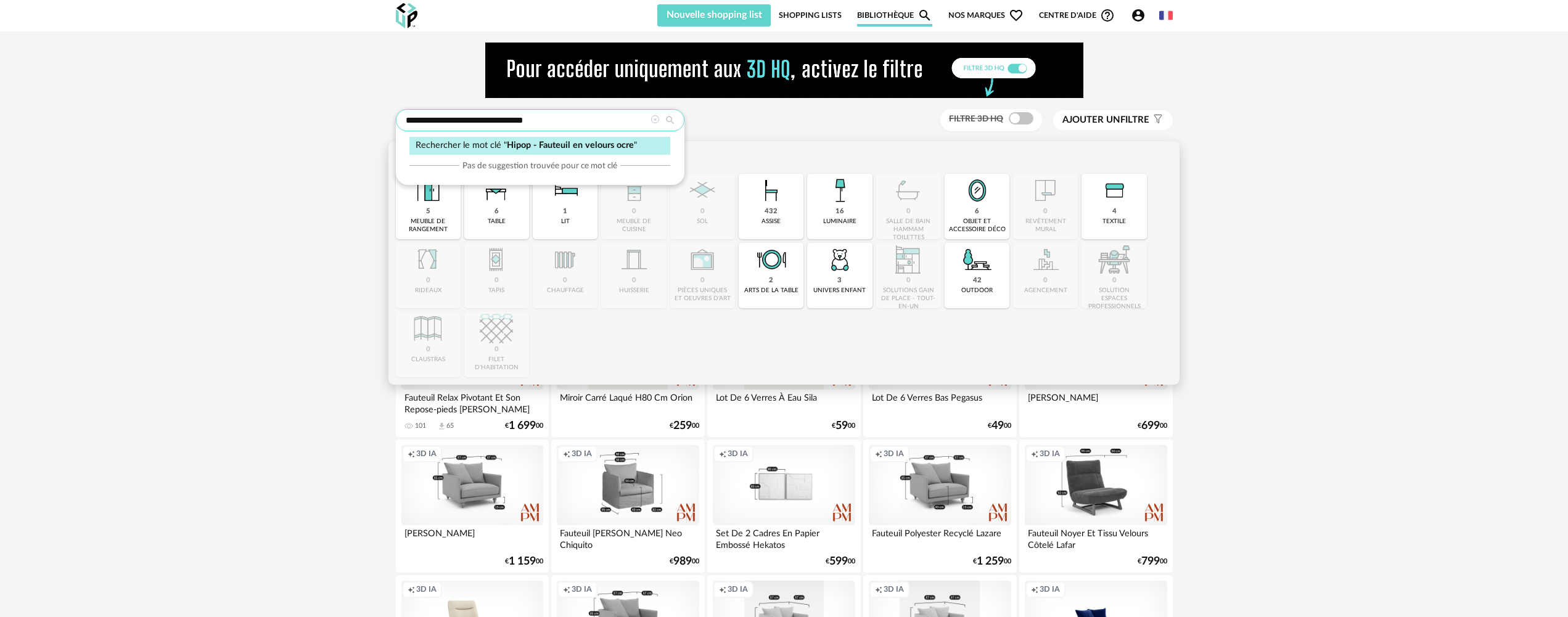
type input "**********"
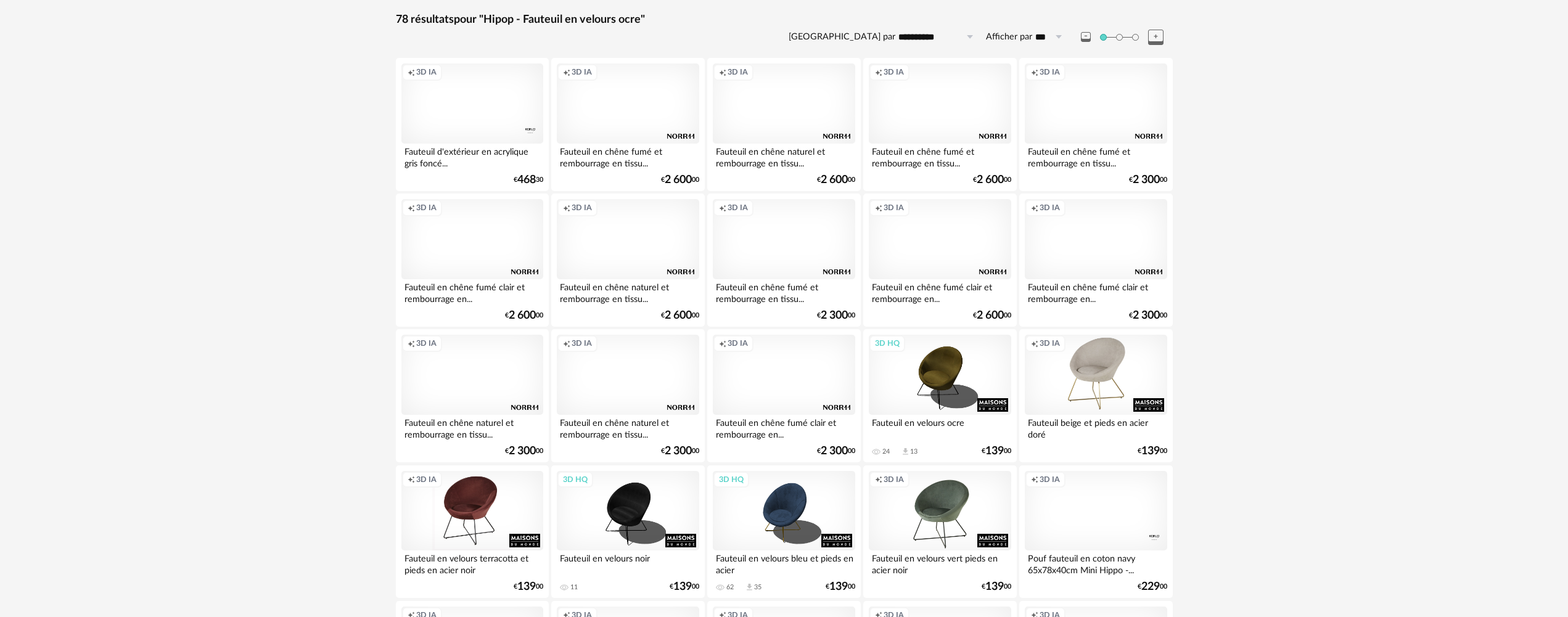
scroll to position [185, 0]
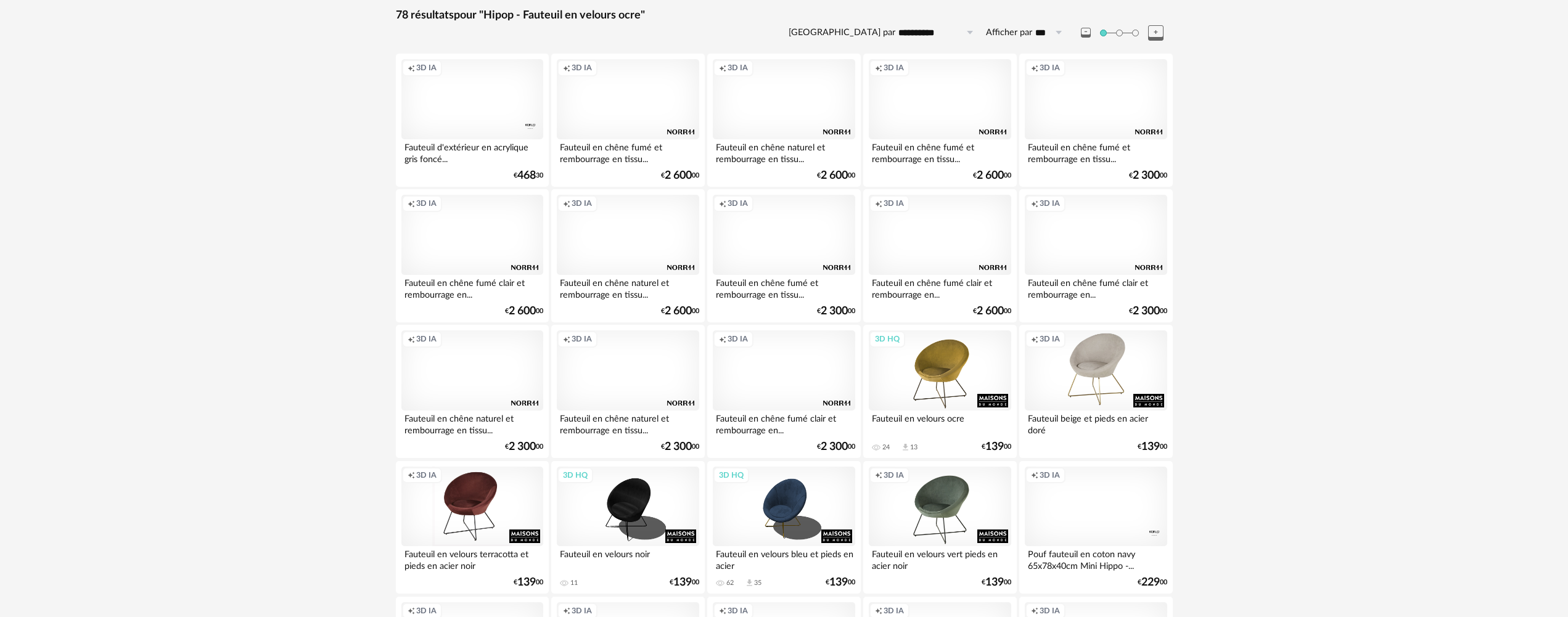
click at [941, 364] on div "3D HQ" at bounding box center [940, 370] width 142 height 80
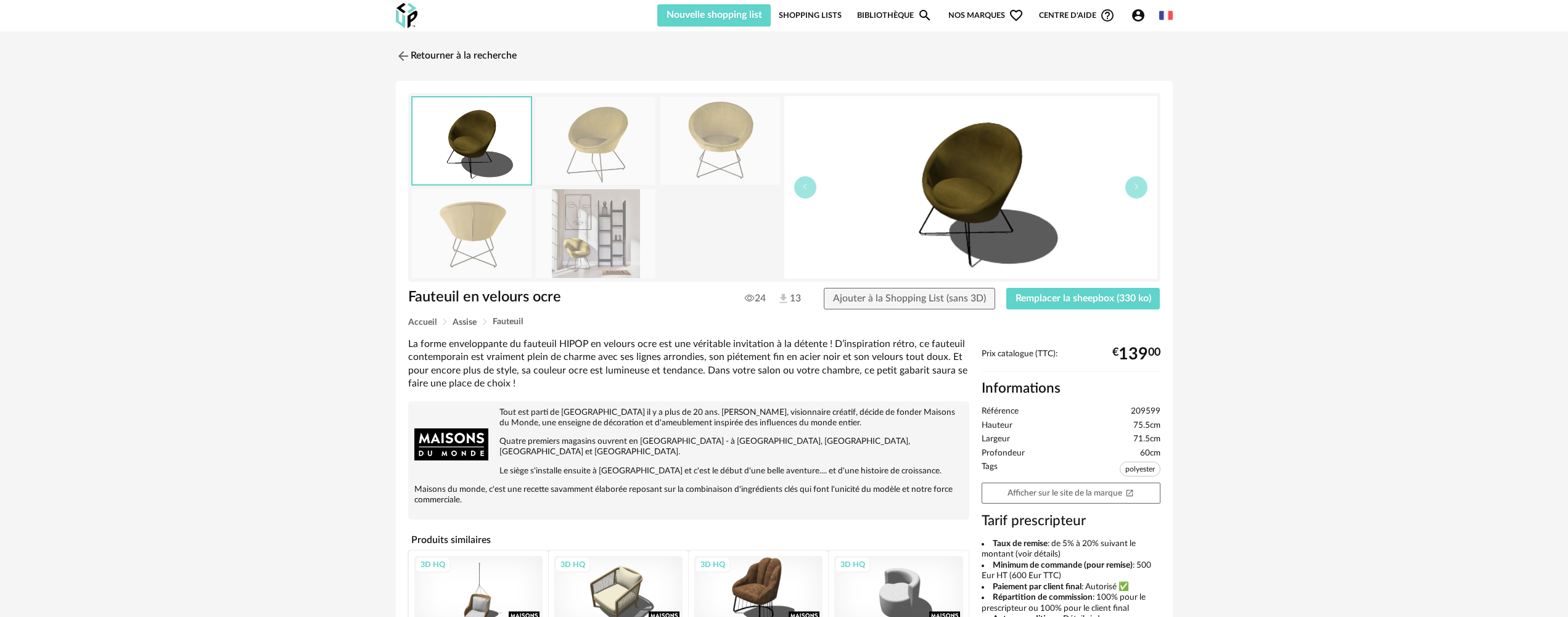
click at [1141, 198] on img at bounding box center [971, 187] width 373 height 182
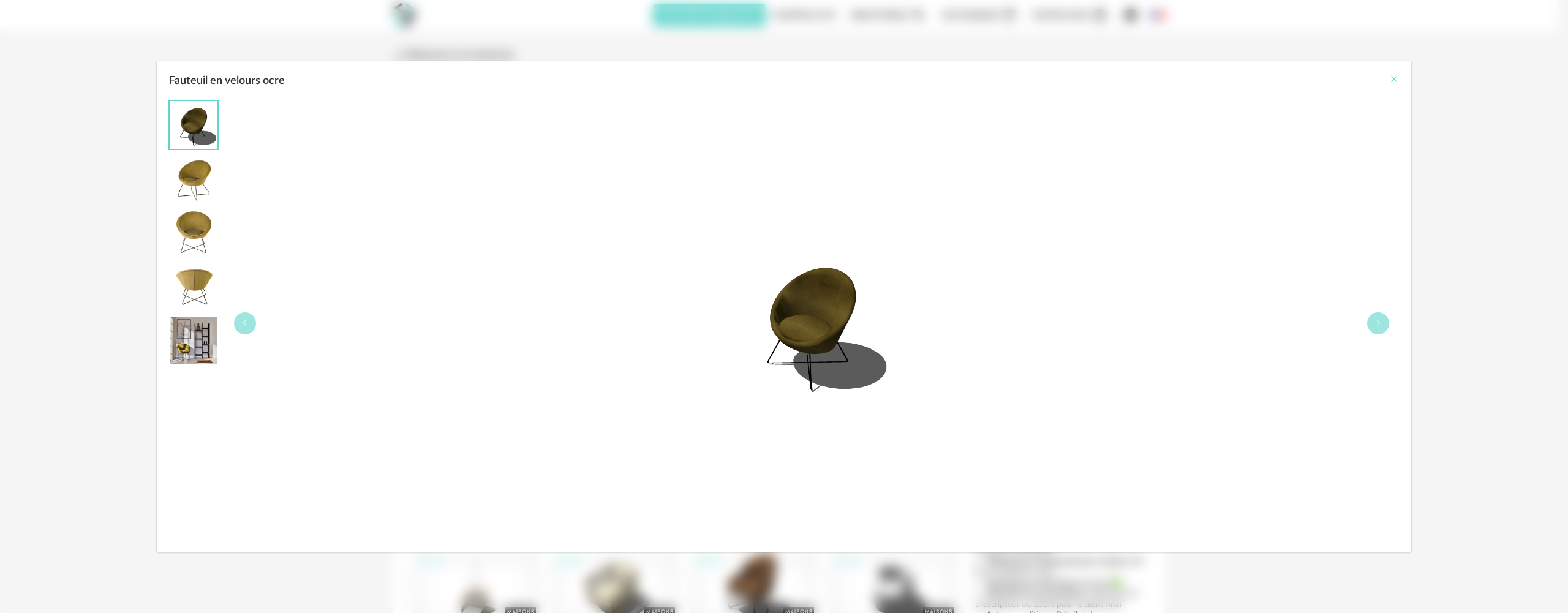
click at [1398, 82] on icon "Close" at bounding box center [1394, 79] width 10 height 10
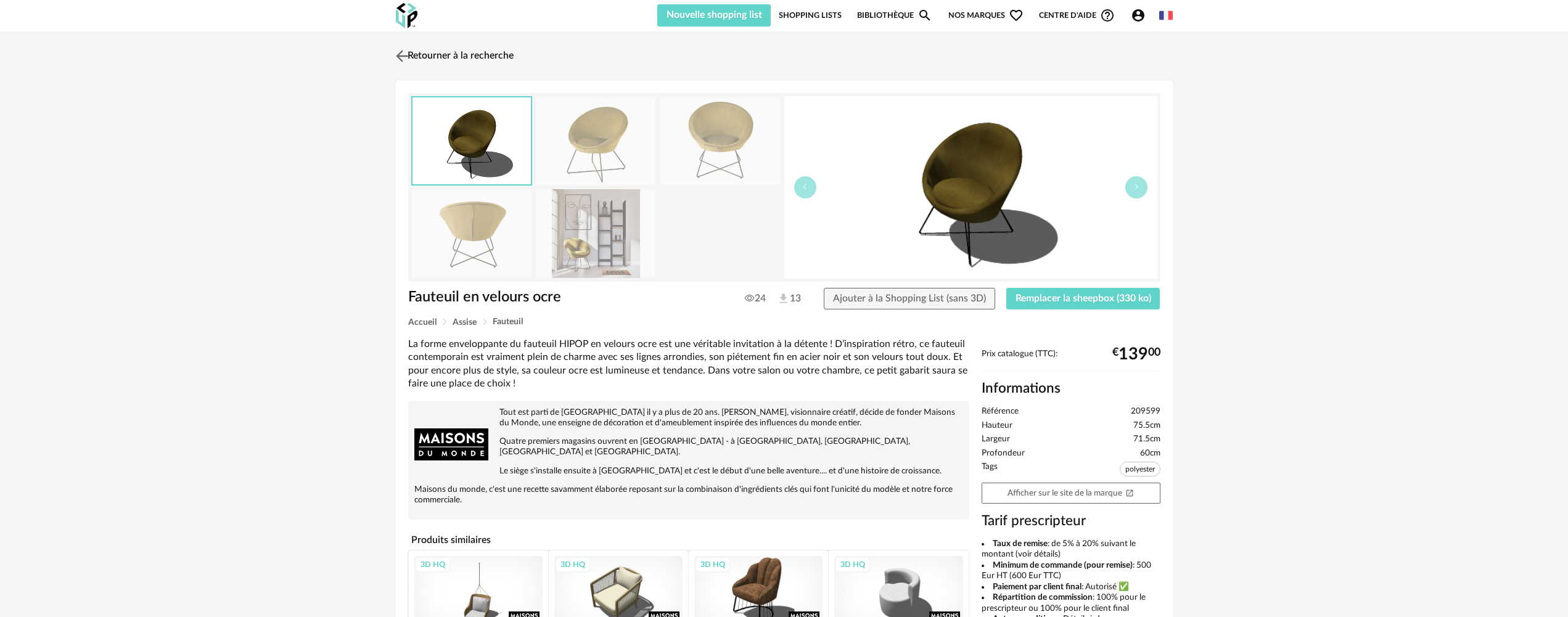
click at [400, 61] on img at bounding box center [401, 56] width 18 height 18
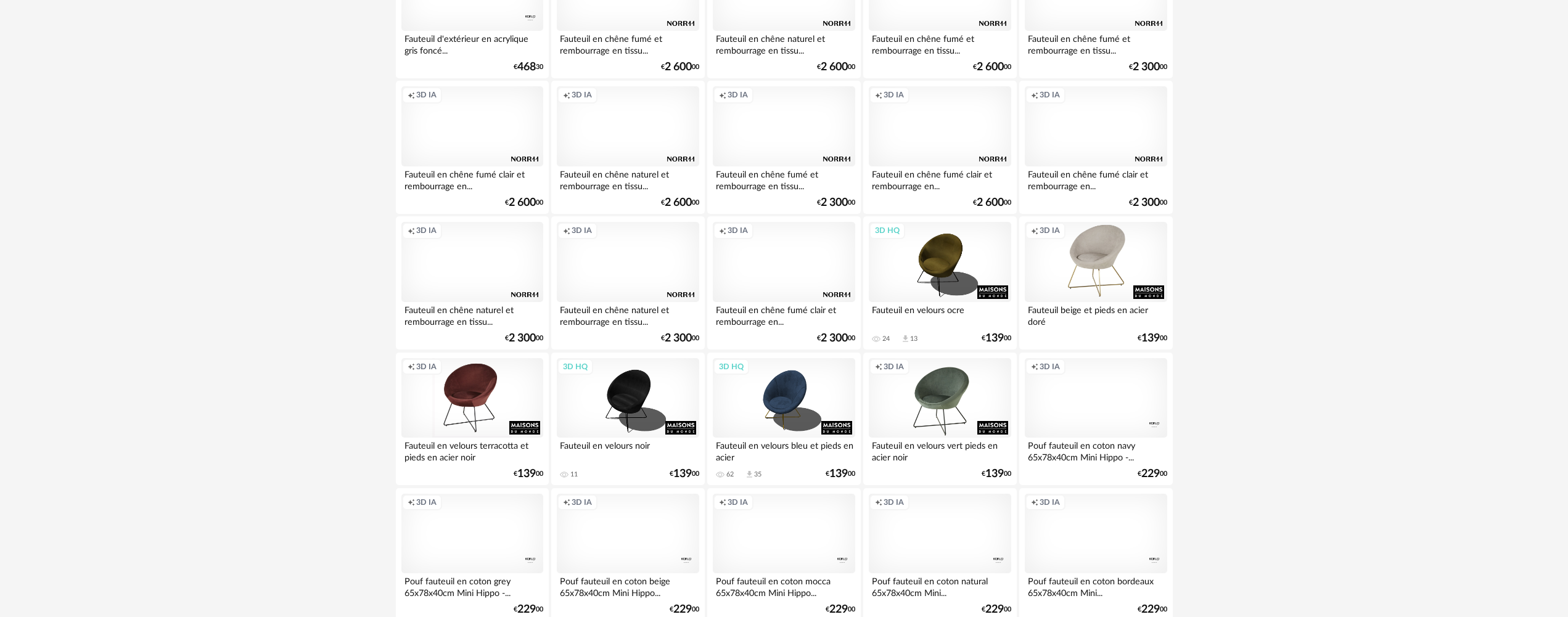
scroll to position [308, 0]
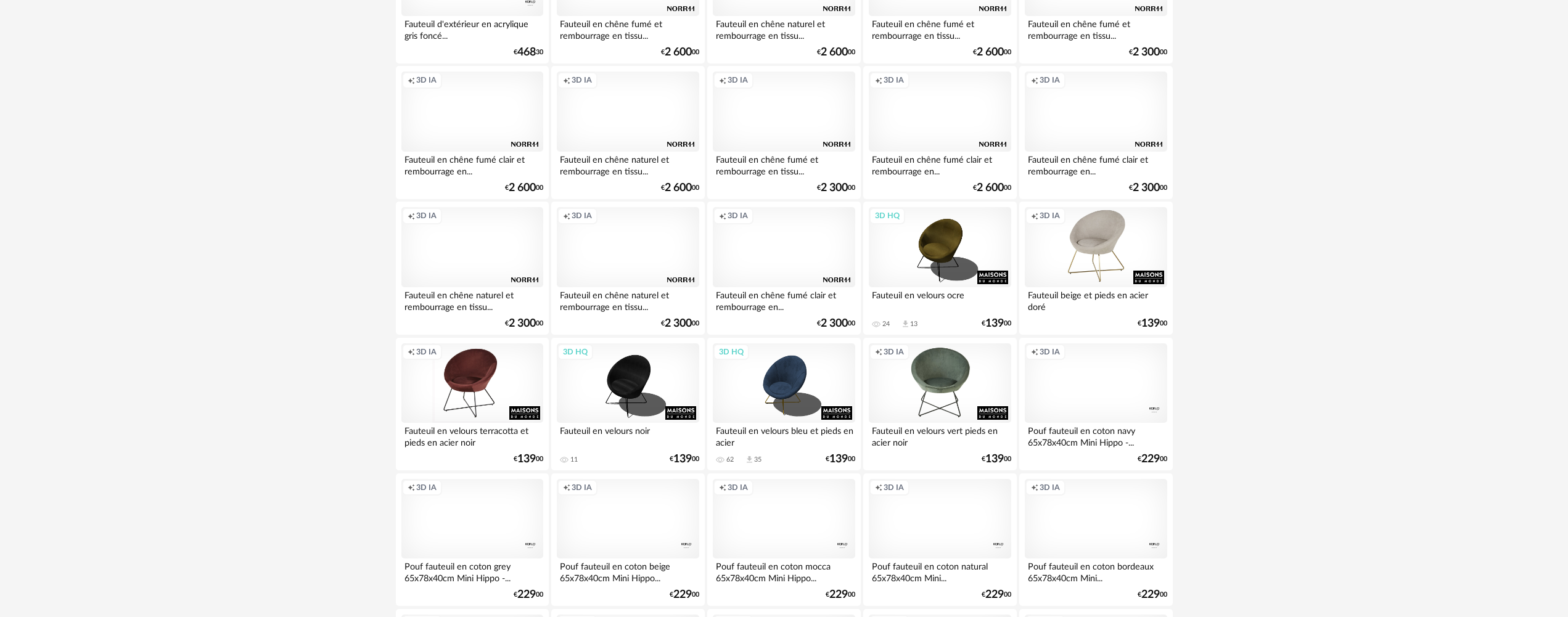
click at [959, 368] on div "Creation icon 3D IA" at bounding box center [940, 383] width 142 height 80
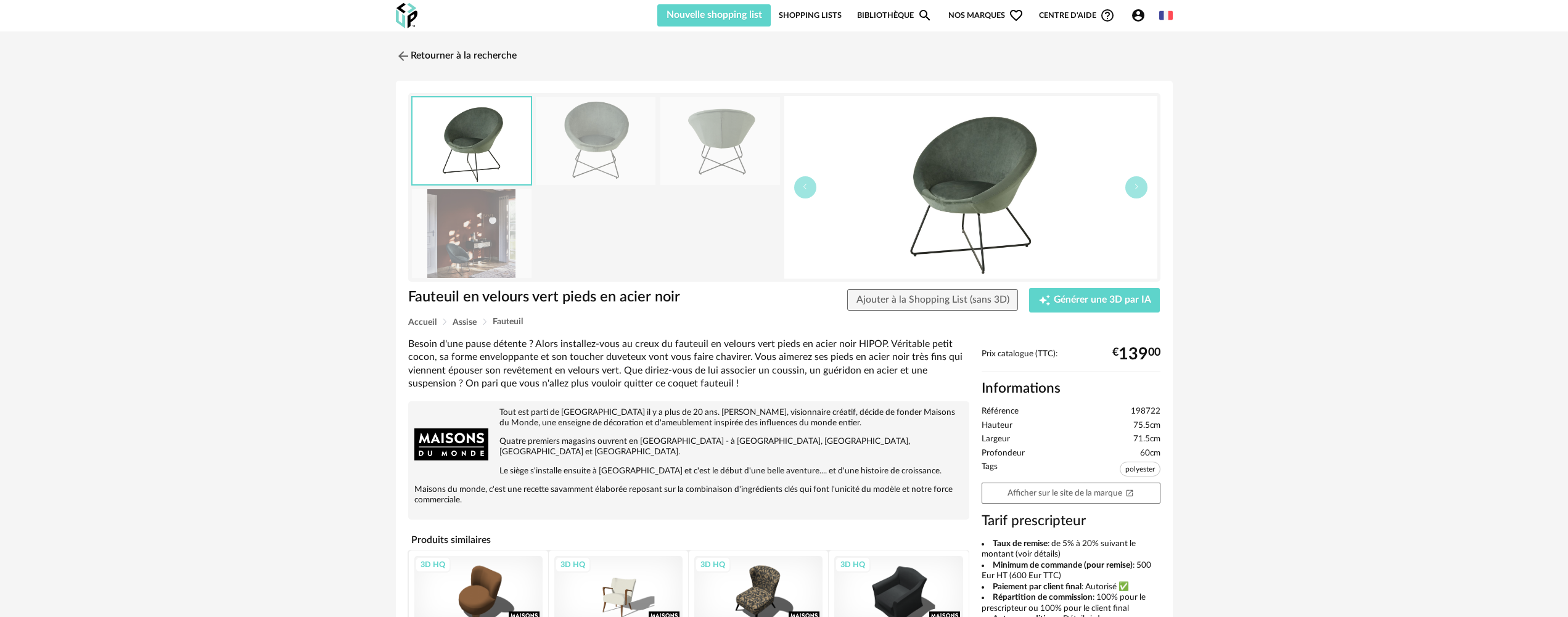
click at [917, 212] on img at bounding box center [971, 187] width 373 height 182
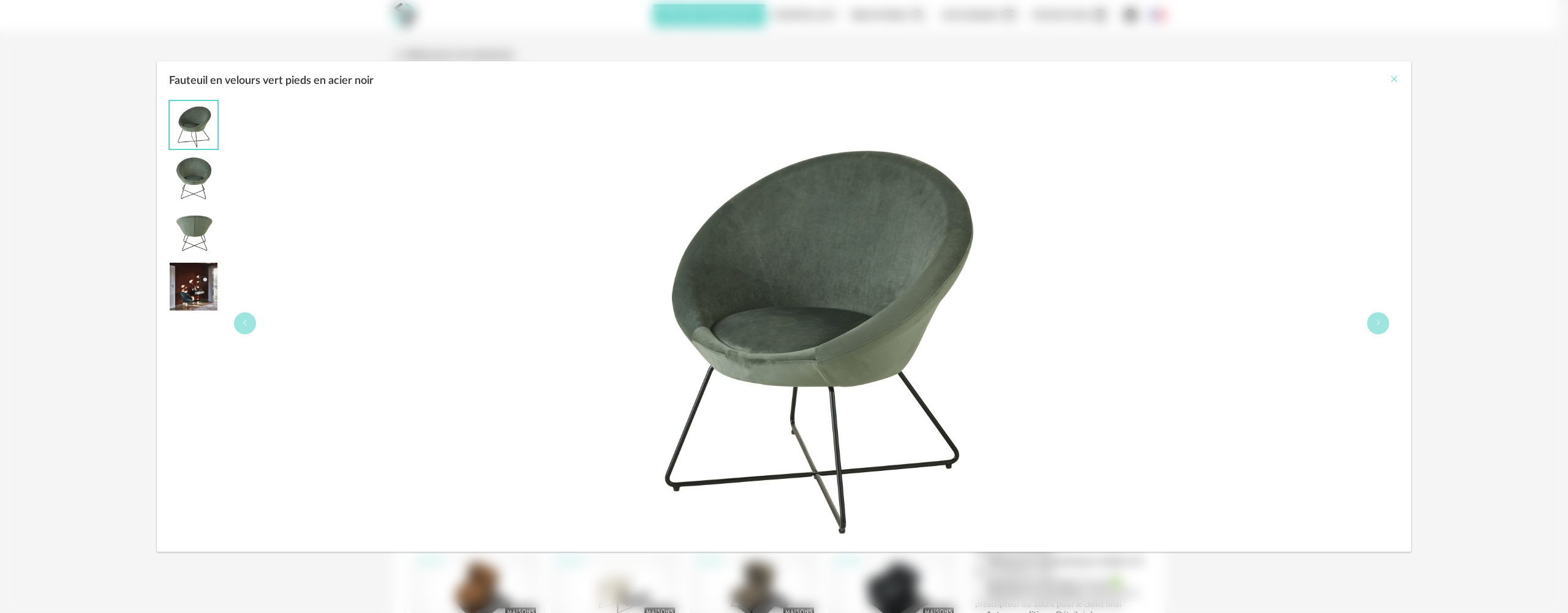
click at [1394, 79] on icon "Close" at bounding box center [1394, 79] width 10 height 10
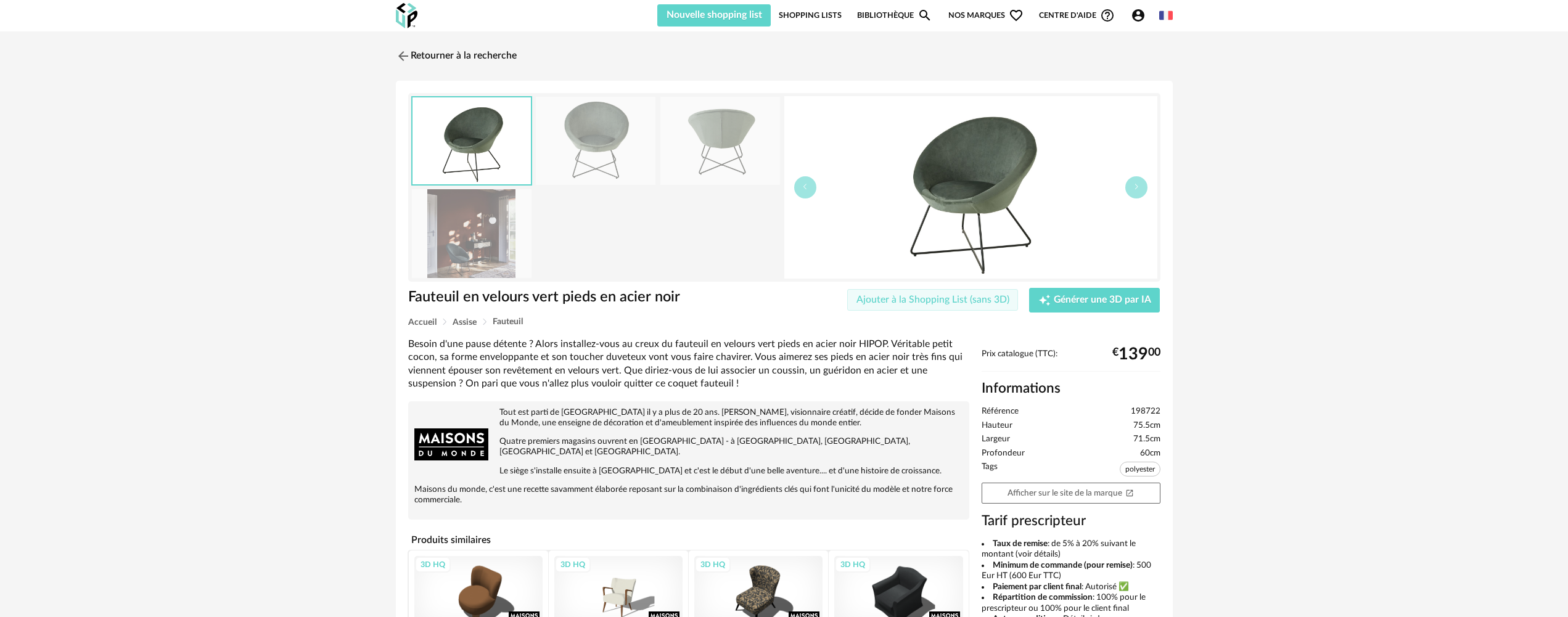
click at [959, 307] on button "Ajouter à la Shopping List (sans 3D)" at bounding box center [933, 300] width 171 height 22
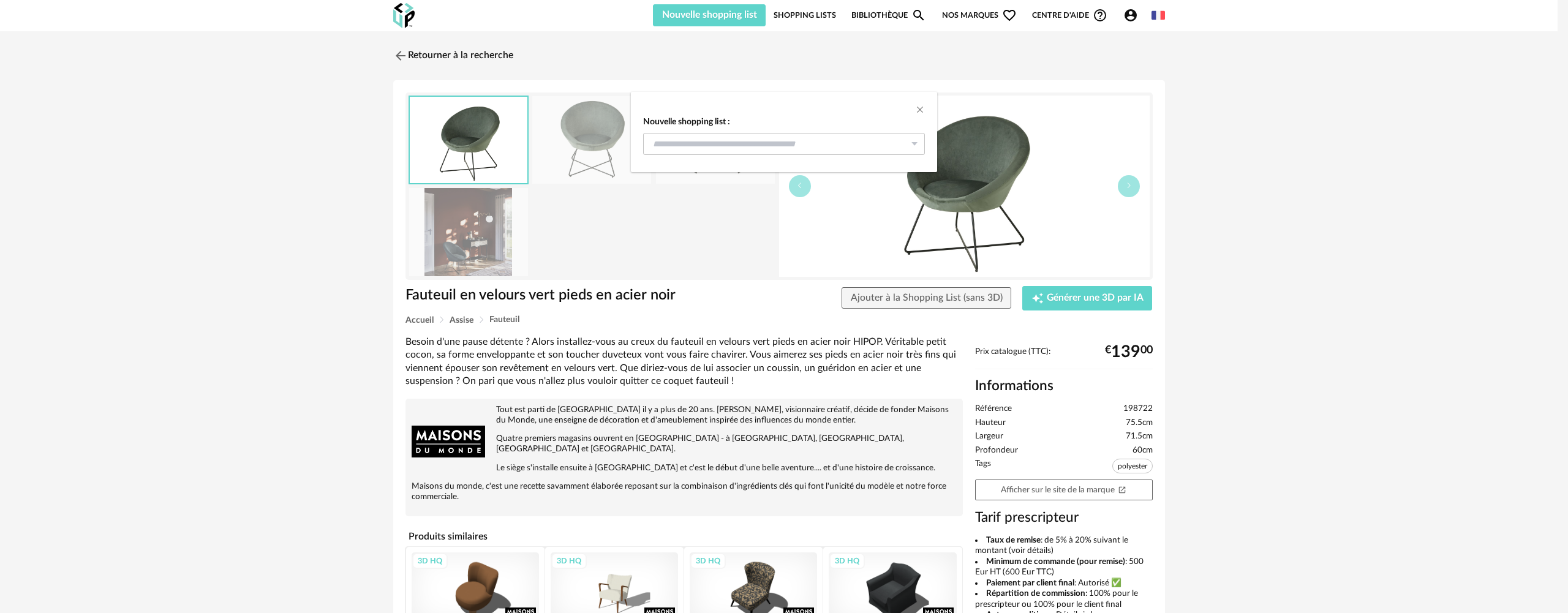
click at [987, 323] on div "Nouvelle shopping list : magrez 5 Bonfils mobilier 5 Nouvelle shopping list" at bounding box center [784, 306] width 1568 height 613
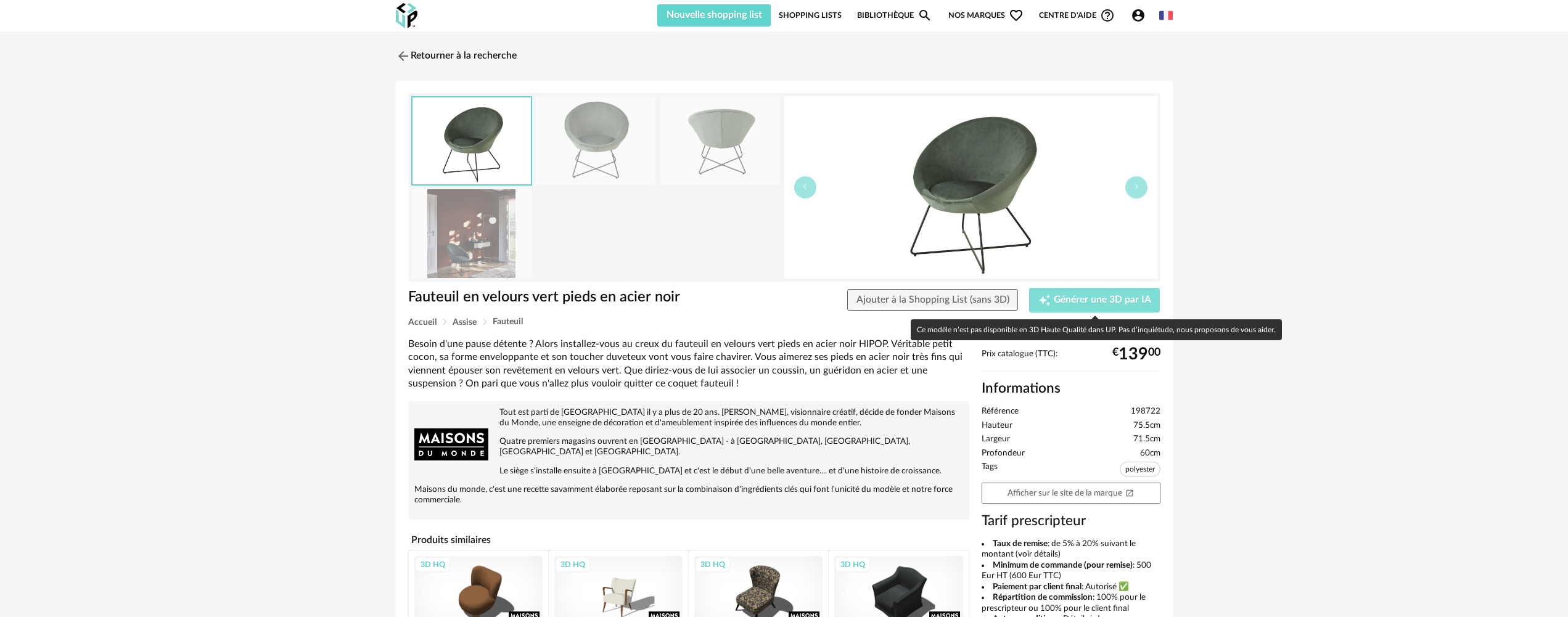
click at [1085, 299] on span "Générer une 3D par IA" at bounding box center [1102, 301] width 98 height 10
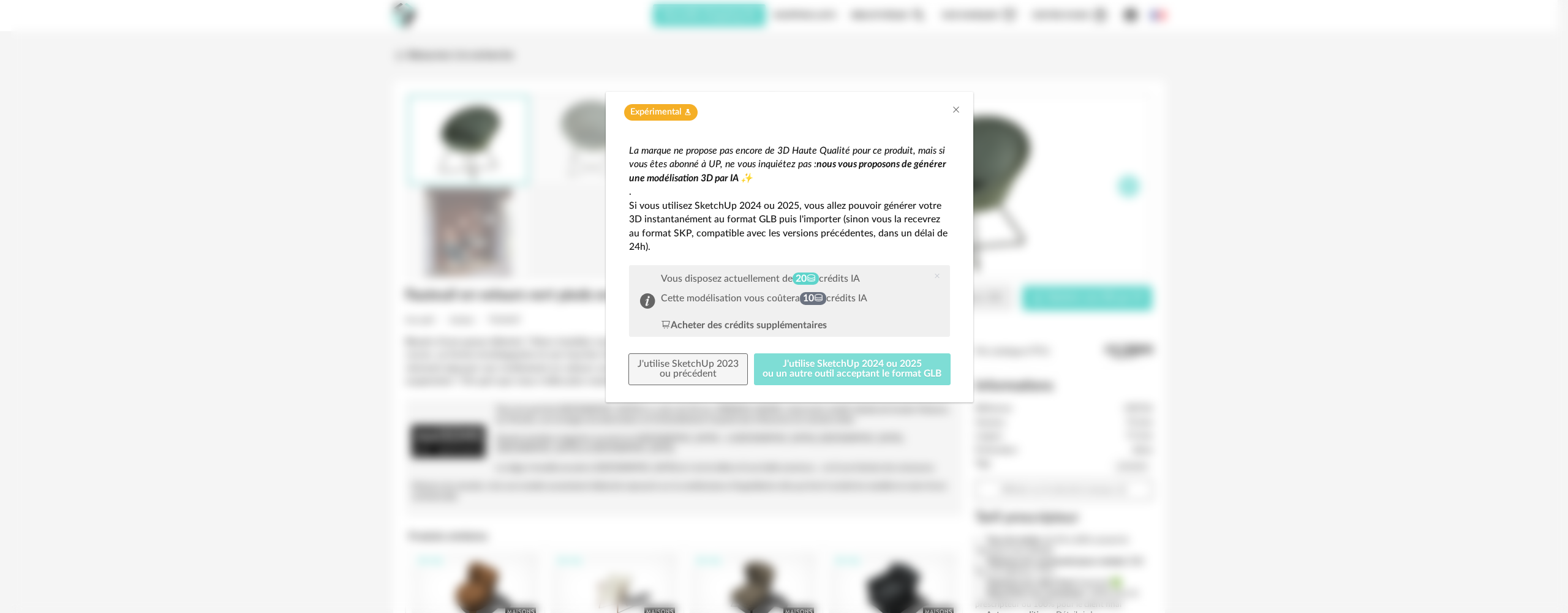
click at [835, 362] on button "J'utilise SketchUp 2024 ou 2025 ou un autre outil acceptant le format GLB" at bounding box center [852, 369] width 197 height 32
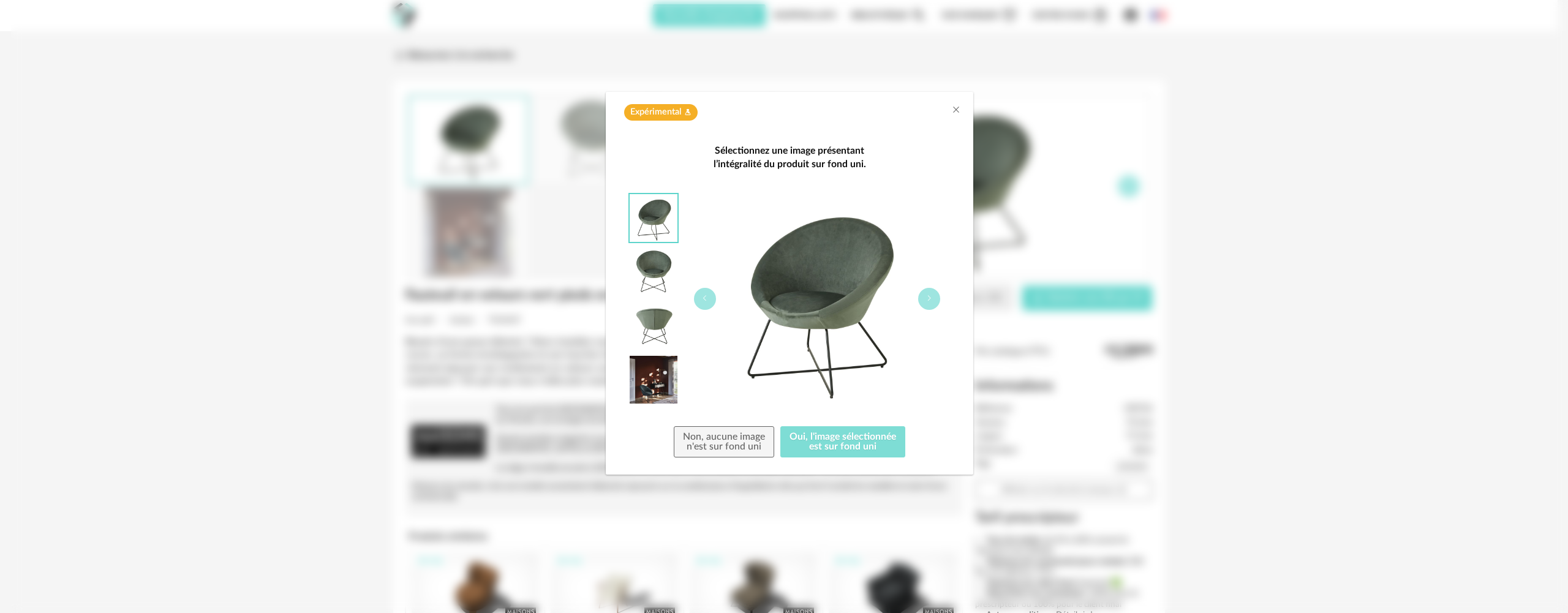
click at [835, 445] on button "Oui, l'image sélectionnée est sur fond uni" at bounding box center [843, 442] width 125 height 32
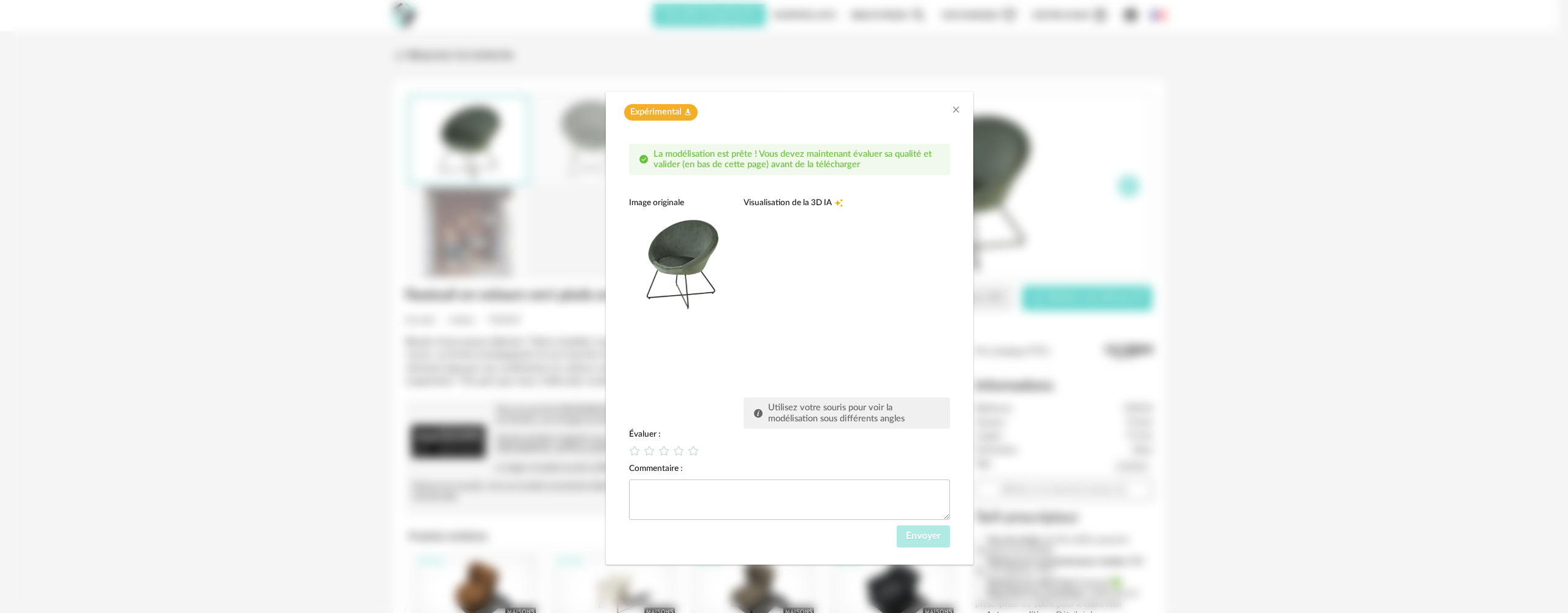
drag, startPoint x: 869, startPoint y: 289, endPoint x: 745, endPoint y: 291, distance: 124.0
click at [745, 291] on div "dialog" at bounding box center [836, 300] width 184 height 184
drag, startPoint x: 799, startPoint y: 294, endPoint x: 859, endPoint y: 294, distance: 60.0
drag, startPoint x: 859, startPoint y: 294, endPoint x: 794, endPoint y: 273, distance: 68.3
click at [794, 273] on div "dialog" at bounding box center [836, 300] width 184 height 184
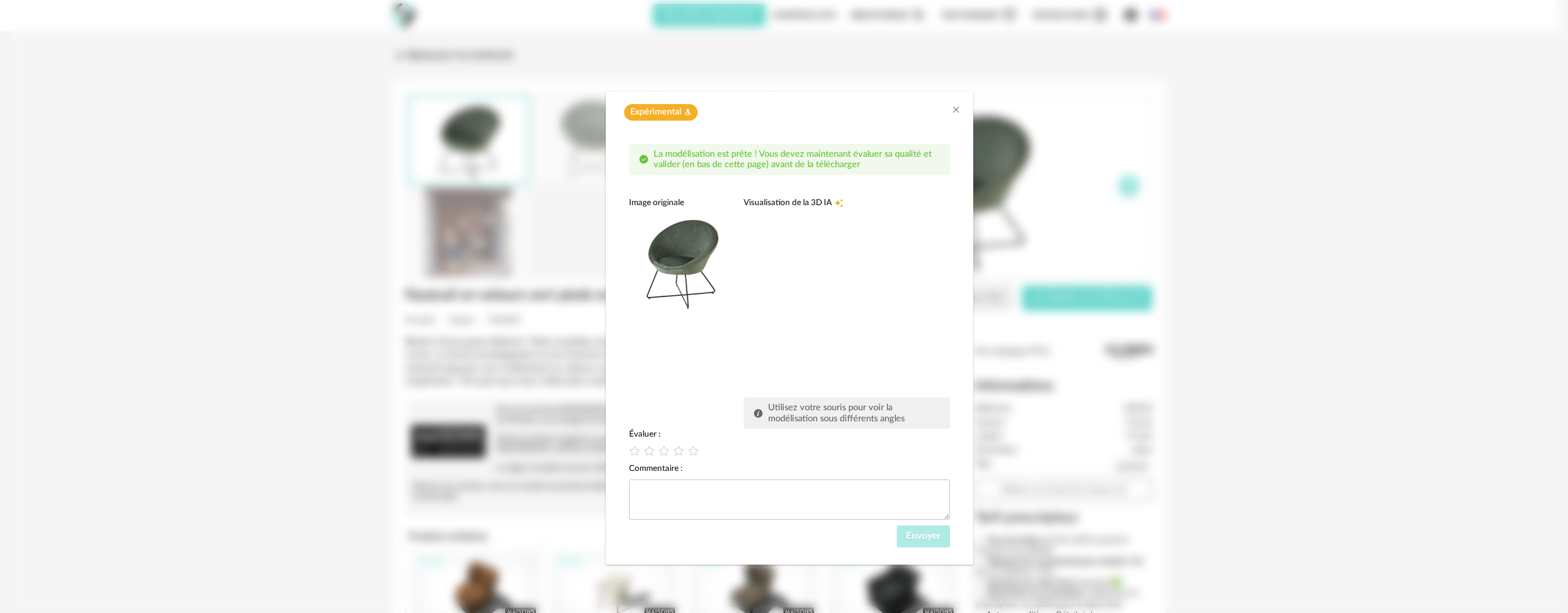
drag, startPoint x: 794, startPoint y: 273, endPoint x: 785, endPoint y: 286, distance: 15.8
click at [785, 286] on div "dialog" at bounding box center [836, 300] width 184 height 184
click at [739, 158] on span "La modélisation est prête ! Vous devez maintenant évaluer sa qualité et valider…" at bounding box center [792, 159] width 278 height 20
drag, startPoint x: 873, startPoint y: 258, endPoint x: 877, endPoint y: 283, distance: 25.3
click at [877, 283] on div "dialog" at bounding box center [836, 300] width 184 height 184
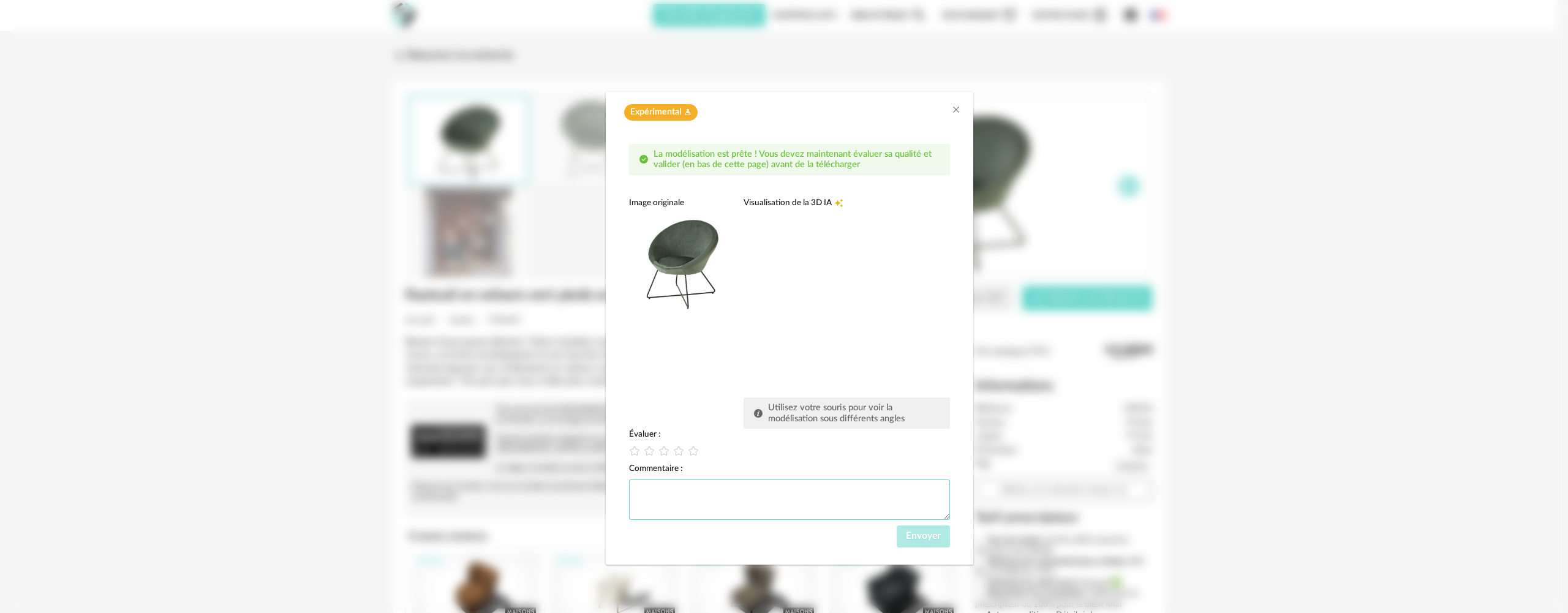
click at [683, 505] on textarea "dialog" at bounding box center [789, 500] width 321 height 40
click at [661, 446] on icon "dialog" at bounding box center [664, 451] width 13 height 13
drag, startPoint x: 653, startPoint y: 451, endPoint x: 643, endPoint y: 454, distance: 10.4
click at [643, 454] on icon "dialog" at bounding box center [650, 451] width 13 height 13
click at [636, 453] on icon "dialog" at bounding box center [635, 451] width 13 height 13
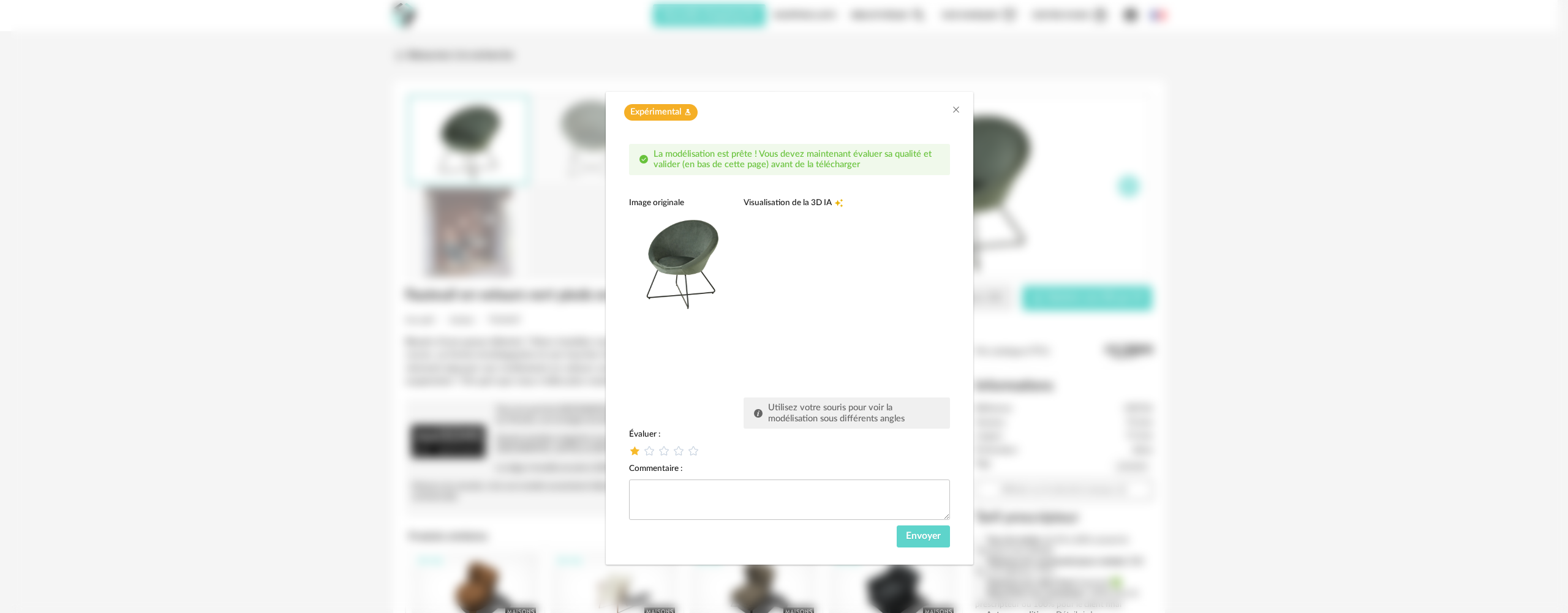
click at [632, 452] on icon "dialog" at bounding box center [635, 451] width 13 height 13
click at [765, 273] on div "dialog" at bounding box center [836, 300] width 184 height 184
click at [836, 201] on icon "Creation icon" at bounding box center [839, 202] width 9 height 9
click at [670, 258] on img "dialog" at bounding box center [681, 260] width 103 height 103
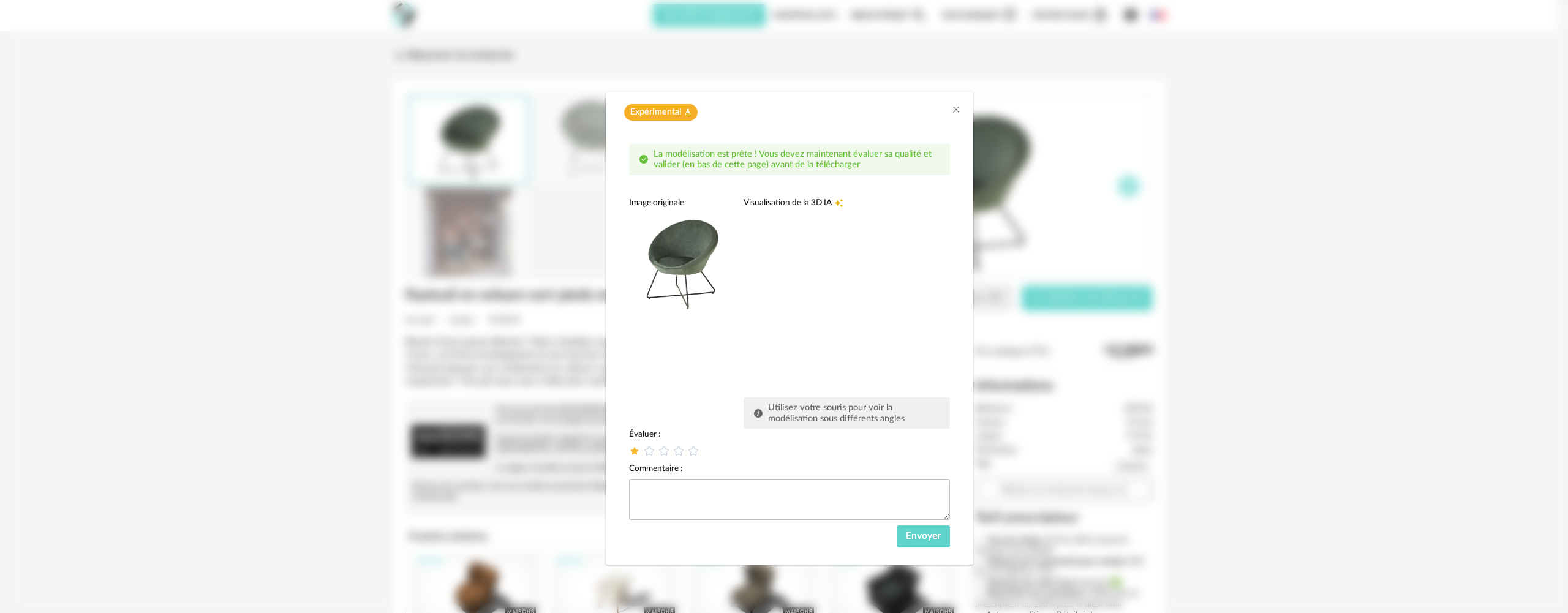
drag, startPoint x: 832, startPoint y: 257, endPoint x: 757, endPoint y: 266, distance: 75.5
drag, startPoint x: 826, startPoint y: 262, endPoint x: 803, endPoint y: 294, distance: 39.4
click at [802, 296] on div "dialog" at bounding box center [836, 300] width 184 height 184
drag, startPoint x: 811, startPoint y: 275, endPoint x: 809, endPoint y: 247, distance: 28.1
drag, startPoint x: 809, startPoint y: 247, endPoint x: 836, endPoint y: 200, distance: 54.2
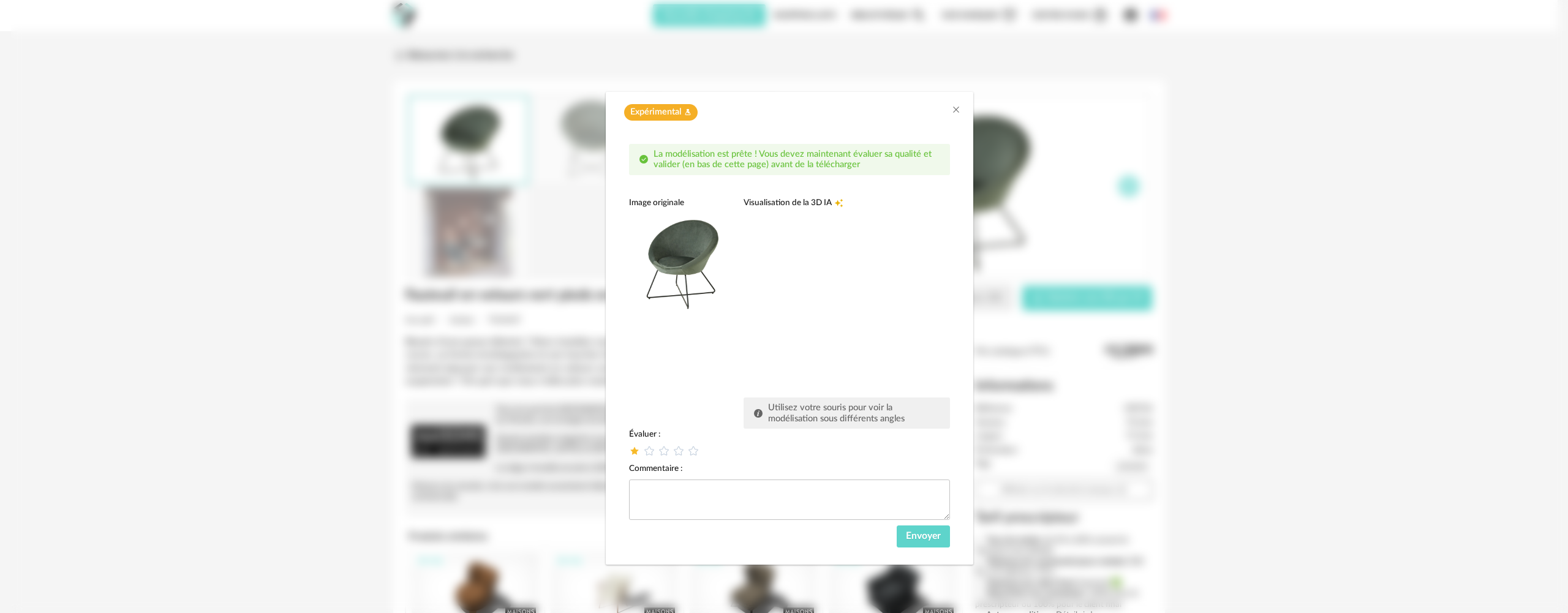
click at [836, 200] on icon "Creation icon" at bounding box center [839, 202] width 9 height 9
click at [843, 204] on icon "Creation icon" at bounding box center [839, 202] width 9 height 9
click at [837, 286] on div "dialog" at bounding box center [836, 300] width 184 height 184
click at [844, 261] on div "dialog" at bounding box center [836, 300] width 184 height 184
click at [862, 273] on div "dialog" at bounding box center [836, 300] width 184 height 184
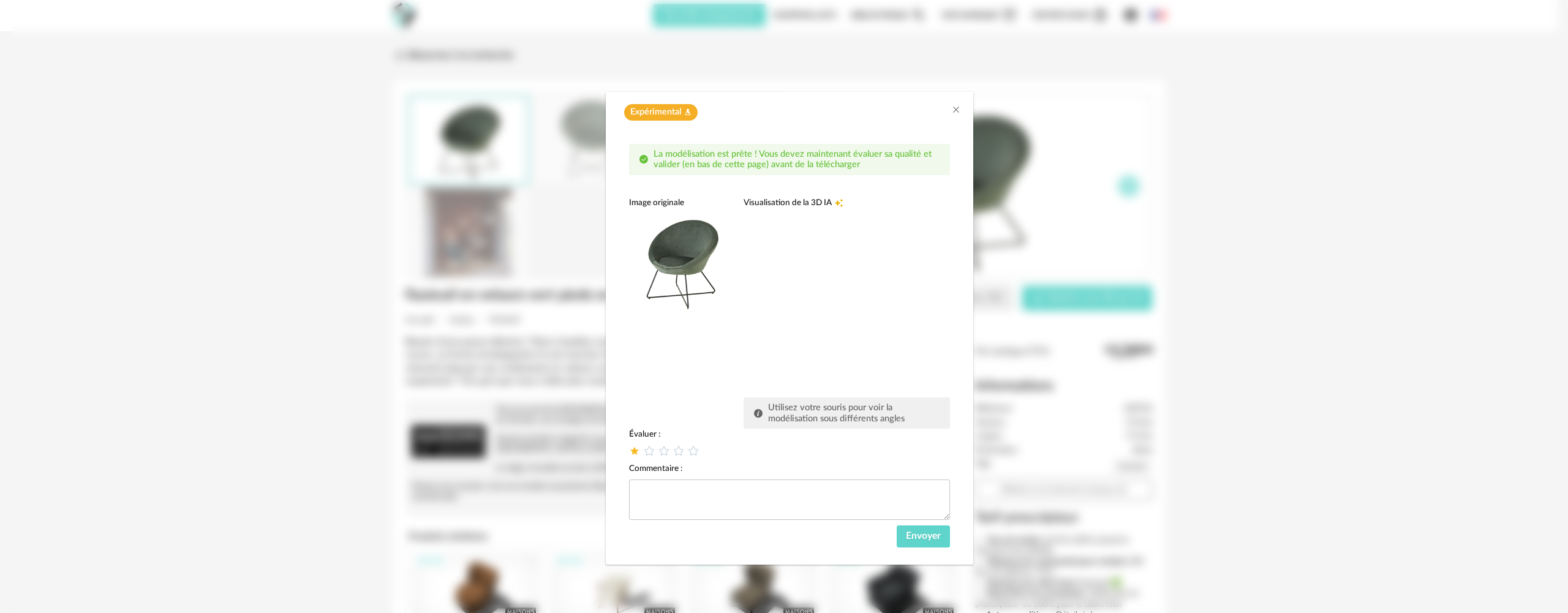
click at [829, 286] on div "dialog" at bounding box center [836, 300] width 184 height 184
click at [828, 285] on div "dialog" at bounding box center [836, 300] width 184 height 184
click at [835, 202] on icon "Creation icon" at bounding box center [839, 202] width 9 height 9
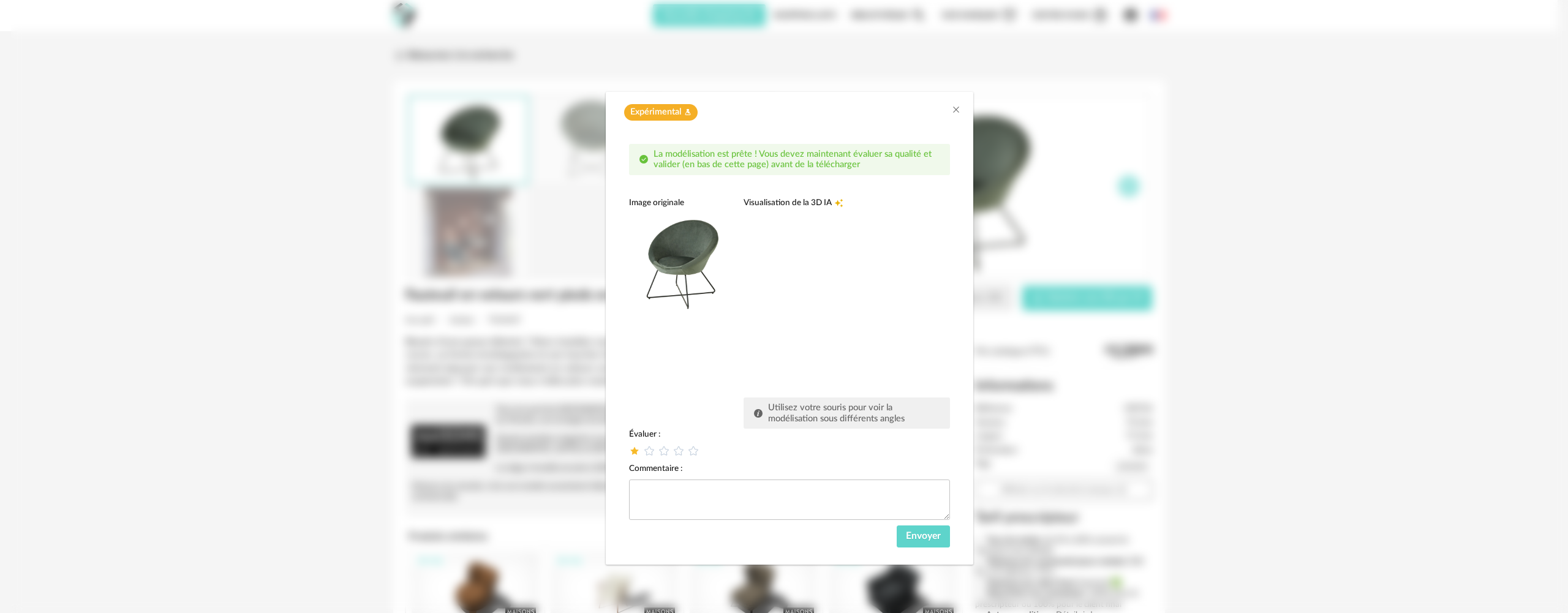
click at [835, 202] on icon "Creation icon" at bounding box center [839, 202] width 9 height 9
click at [815, 335] on div "dialog" at bounding box center [836, 300] width 184 height 184
click at [814, 334] on div "dialog" at bounding box center [836, 300] width 184 height 184
click at [813, 334] on div "dialog" at bounding box center [836, 300] width 184 height 184
drag, startPoint x: 836, startPoint y: 249, endPoint x: 849, endPoint y: 271, distance: 25.6
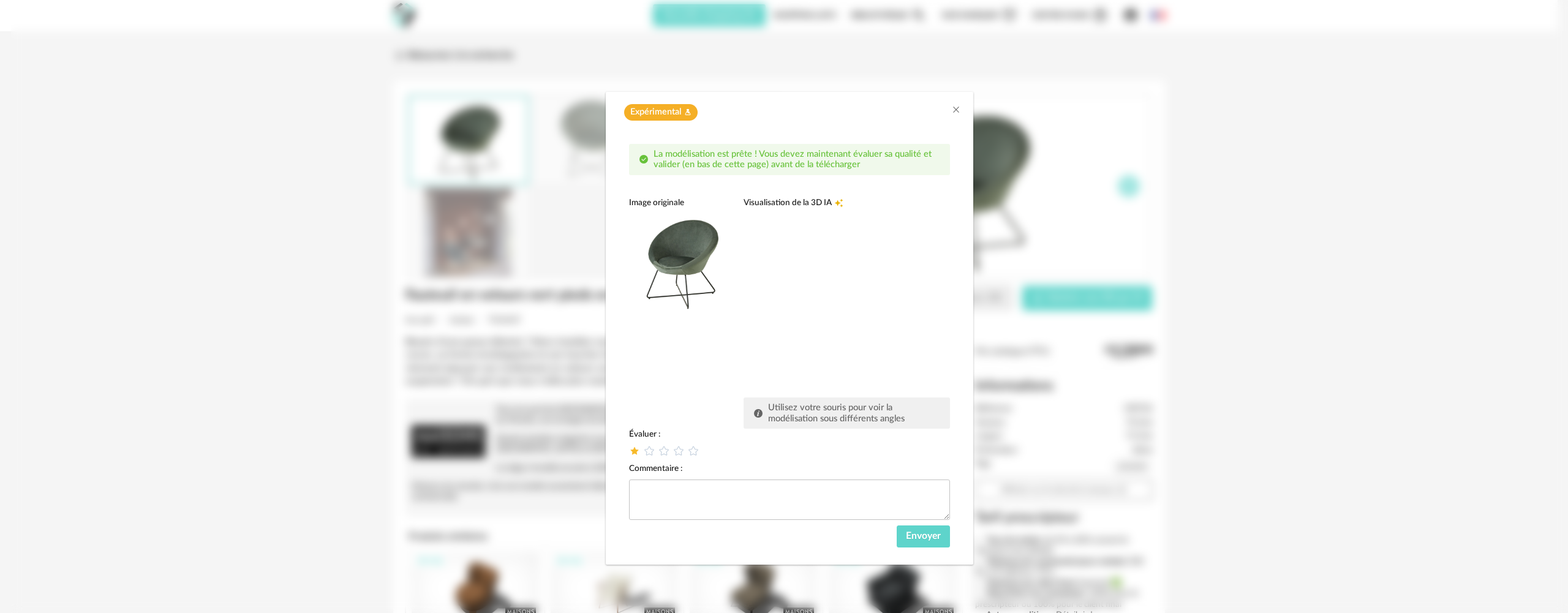
click at [855, 273] on div "dialog" at bounding box center [836, 300] width 184 height 184
drag, startPoint x: 671, startPoint y: 255, endPoint x: 676, endPoint y: 235, distance: 20.6
click at [671, 253] on img "dialog" at bounding box center [681, 260] width 103 height 103
click at [705, 160] on span "La modélisation est prête ! Vous devez maintenant évaluer sa qualité et valider…" at bounding box center [792, 159] width 278 height 20
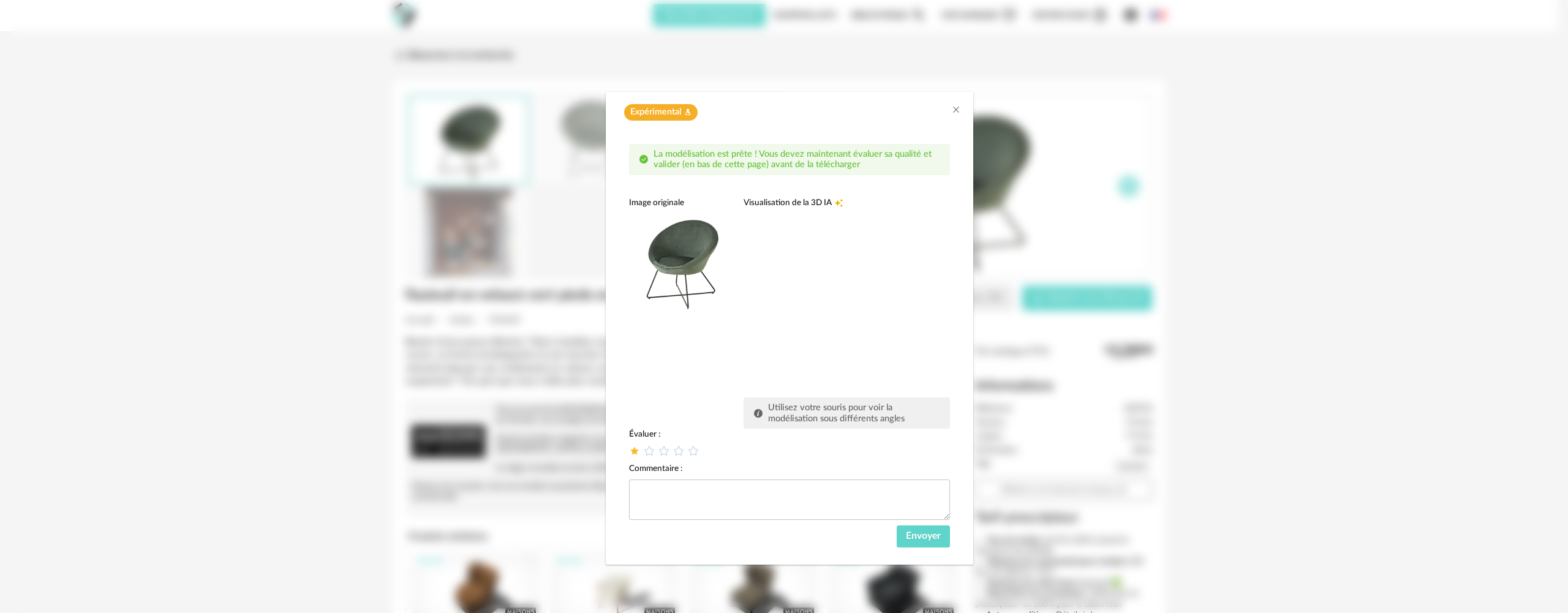
click at [679, 155] on span "La modélisation est prête ! Vous devez maintenant évaluer sa qualité et valider…" at bounding box center [792, 159] width 278 height 20
click at [678, 155] on span "La modélisation est prête ! Vous devez maintenant évaluer sa qualité et valider…" at bounding box center [792, 159] width 278 height 20
drag, startPoint x: 645, startPoint y: 155, endPoint x: 649, endPoint y: 150, distance: 6.4
click at [645, 156] on icon "dialog" at bounding box center [644, 159] width 10 height 10
click at [683, 113] on span "Expérimental Flask icon" at bounding box center [661, 112] width 73 height 17
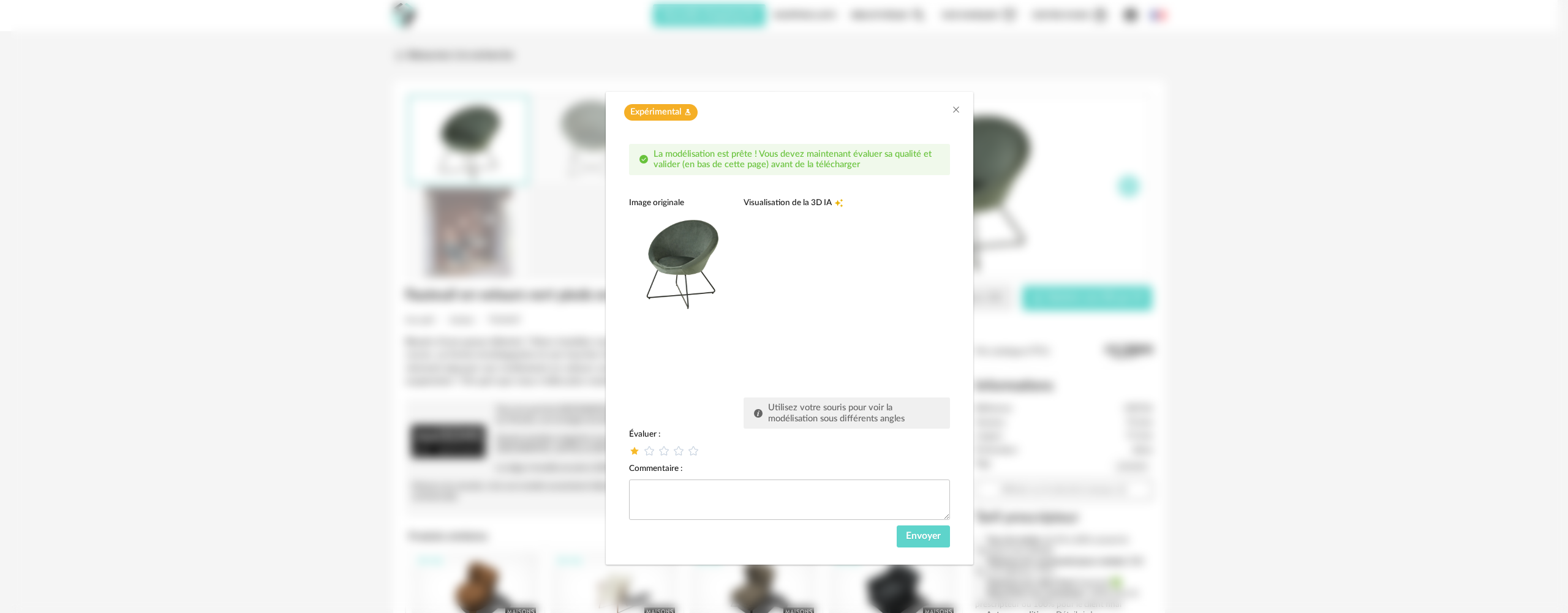
drag, startPoint x: 830, startPoint y: 126, endPoint x: 881, endPoint y: 123, distance: 51.1
click at [831, 126] on div "Expérimental Flask icon" at bounding box center [790, 109] width 368 height 35
click at [956, 108] on icon "Close" at bounding box center [956, 110] width 10 height 10
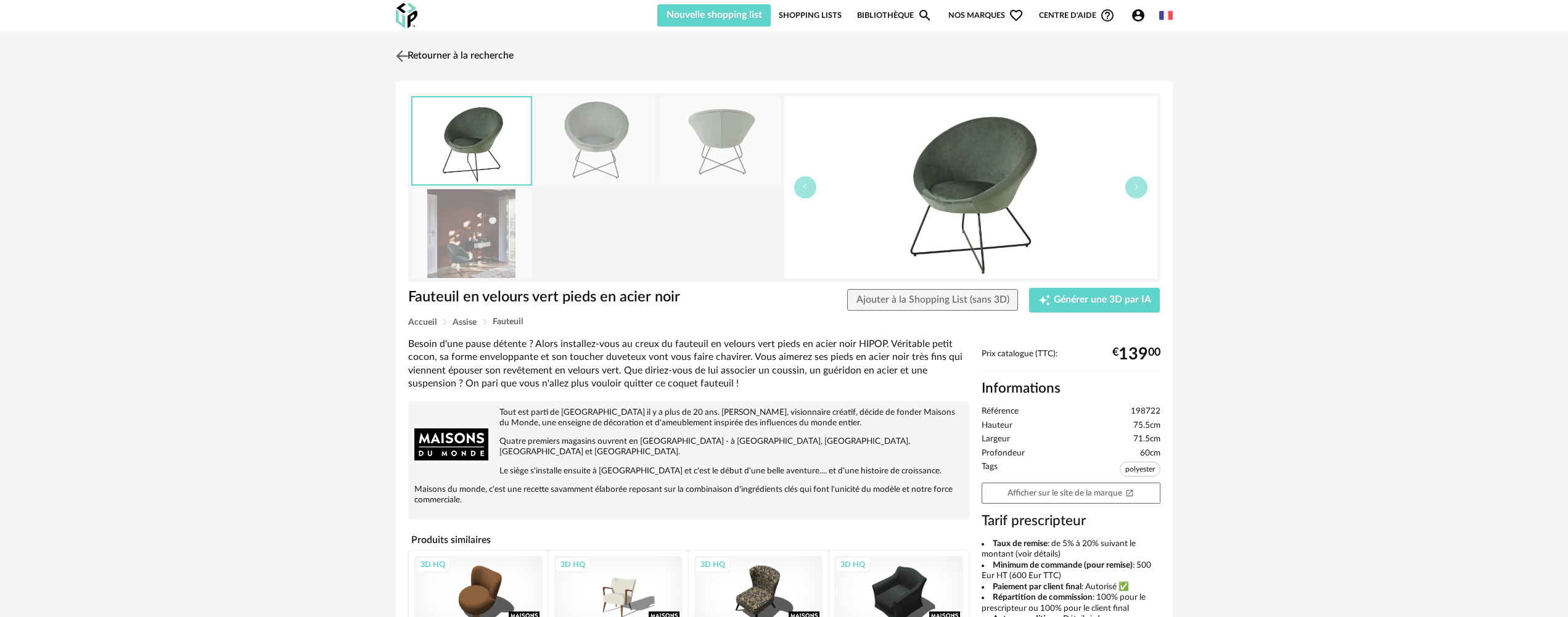
click at [434, 51] on link "Retourner à la recherche" at bounding box center [453, 56] width 121 height 27
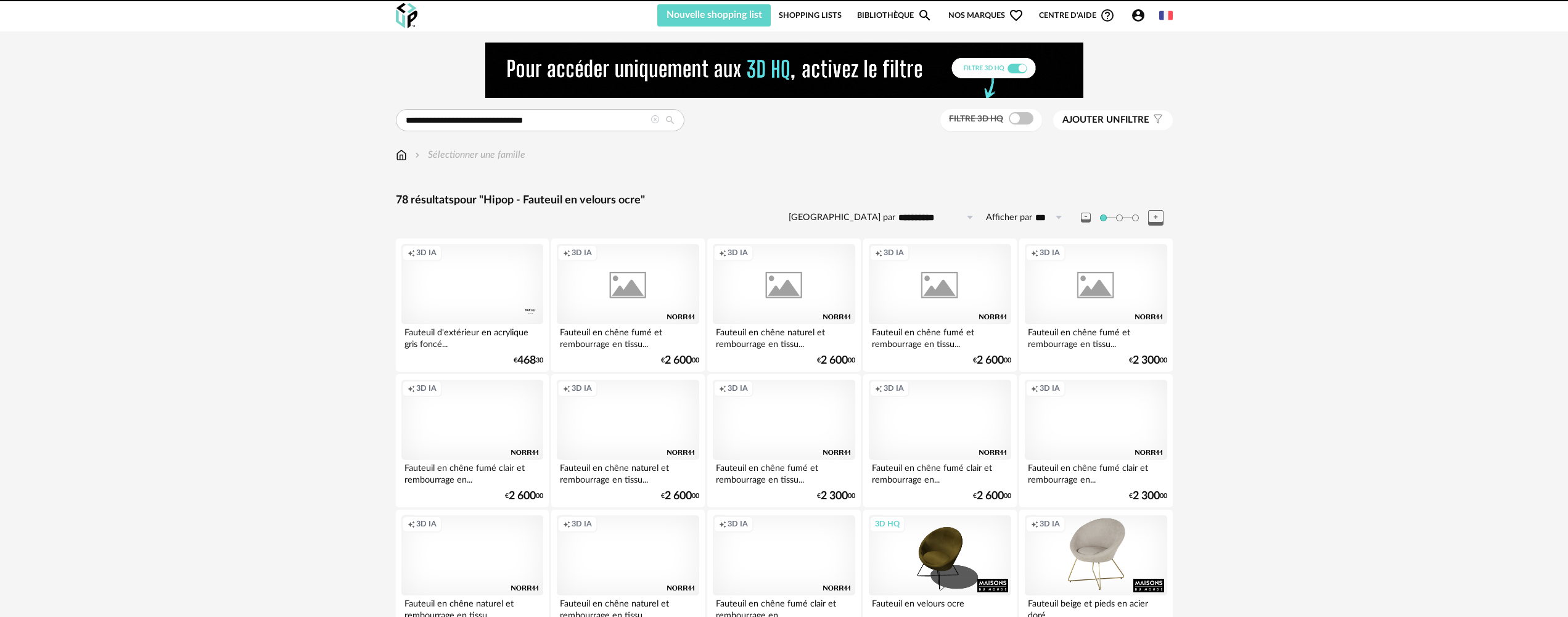
scroll to position [350, 0]
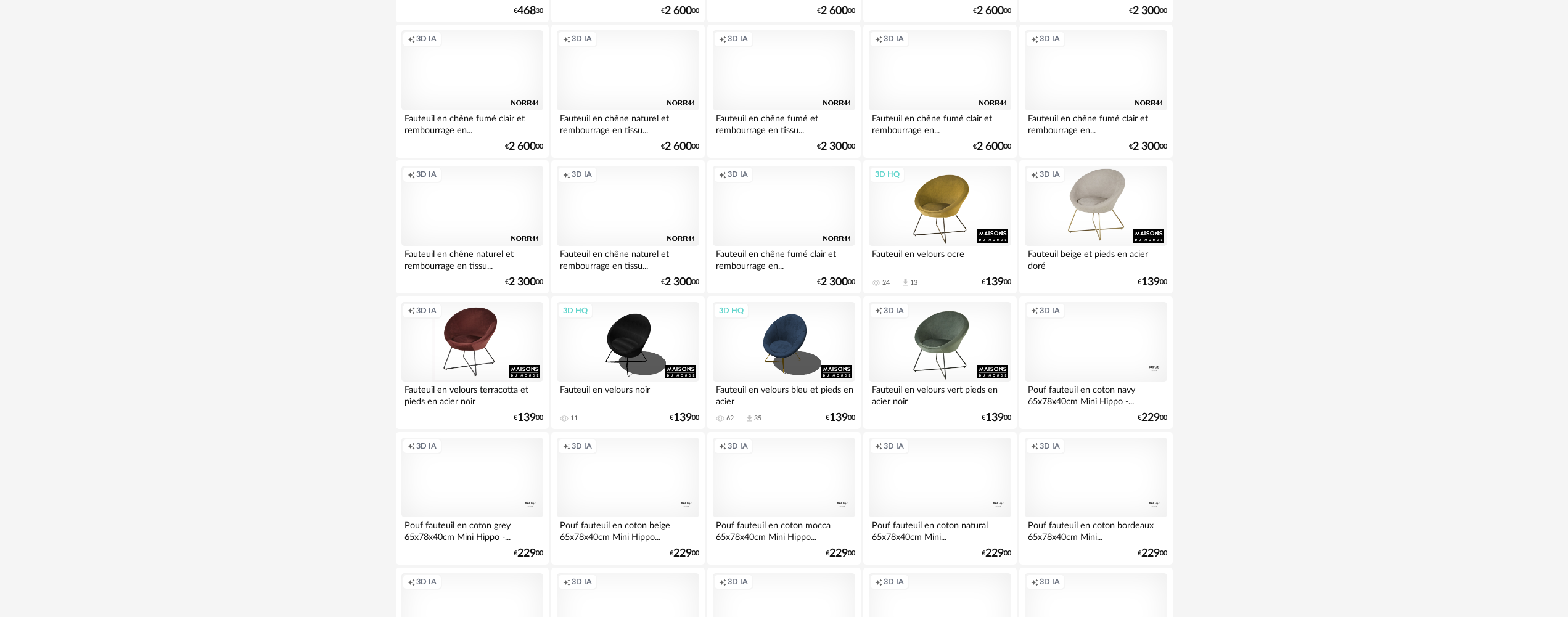
click at [944, 200] on div "3D HQ" at bounding box center [940, 205] width 142 height 80
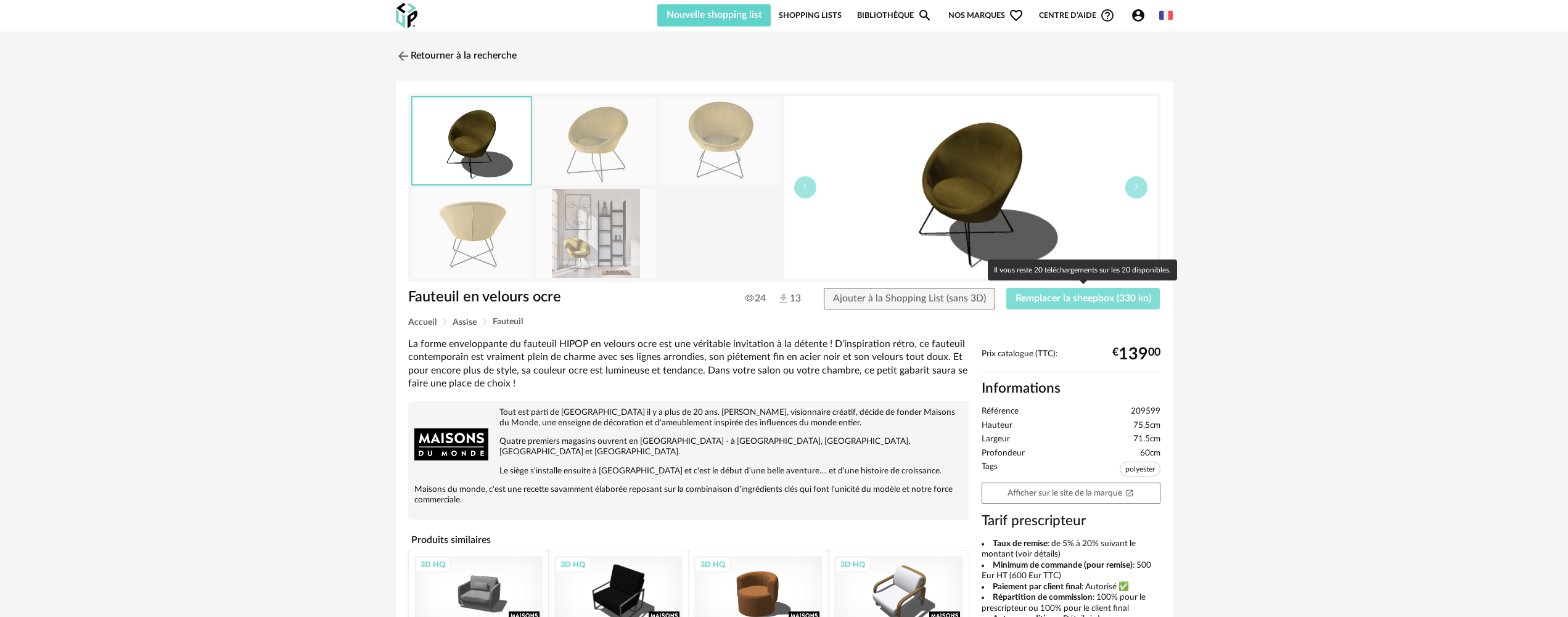
click at [1057, 298] on span "Remplacer la sheepbox (330 ko)" at bounding box center [1084, 298] width 136 height 10
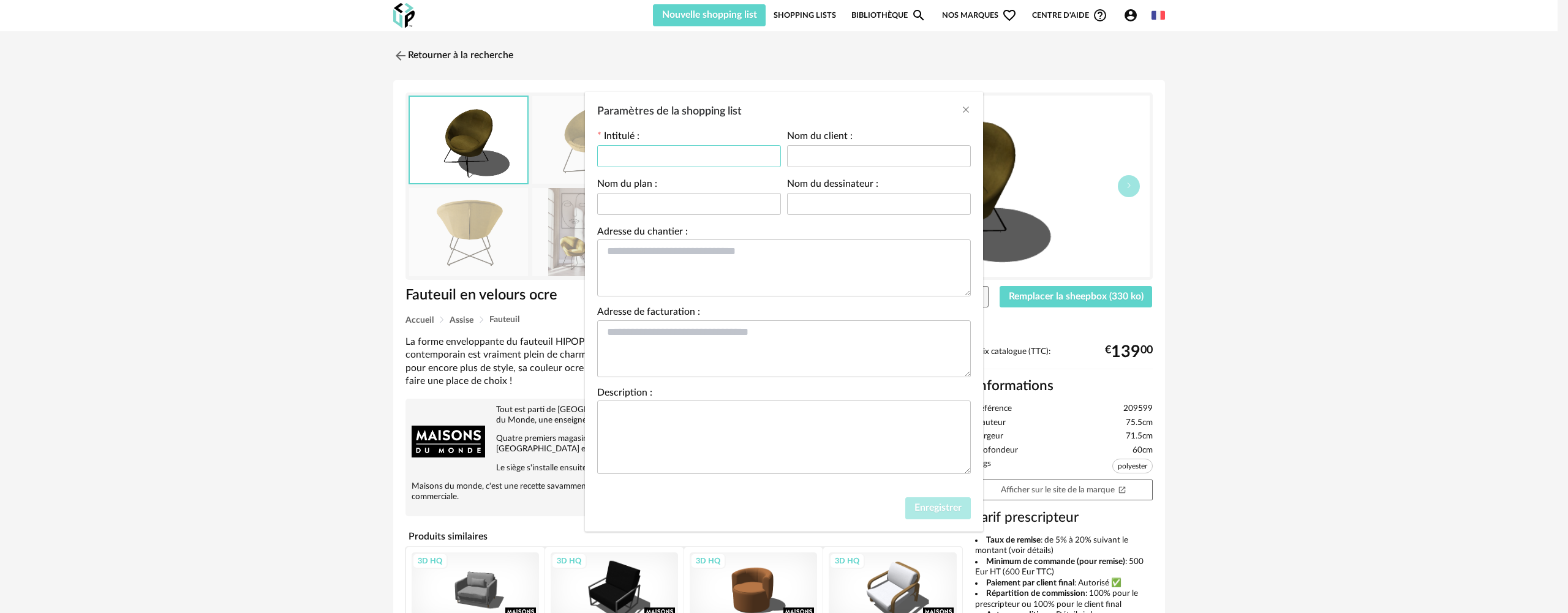
click at [699, 151] on input "Paramètres de la shopping list" at bounding box center [689, 156] width 184 height 22
type input "*"
click at [946, 496] on div "Enregistrer" at bounding box center [784, 511] width 398 height 40
click at [948, 502] on button "Enregistrer" at bounding box center [938, 508] width 65 height 22
